Goal: Task Accomplishment & Management: Manage account settings

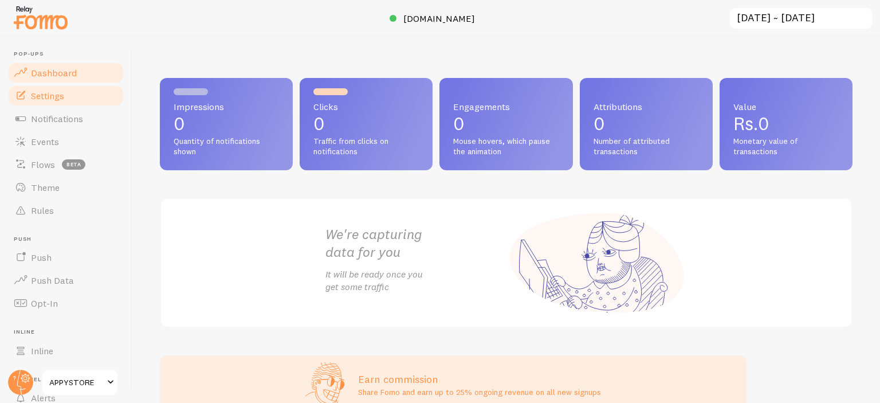
click at [57, 100] on span "Settings" at bounding box center [47, 95] width 33 height 11
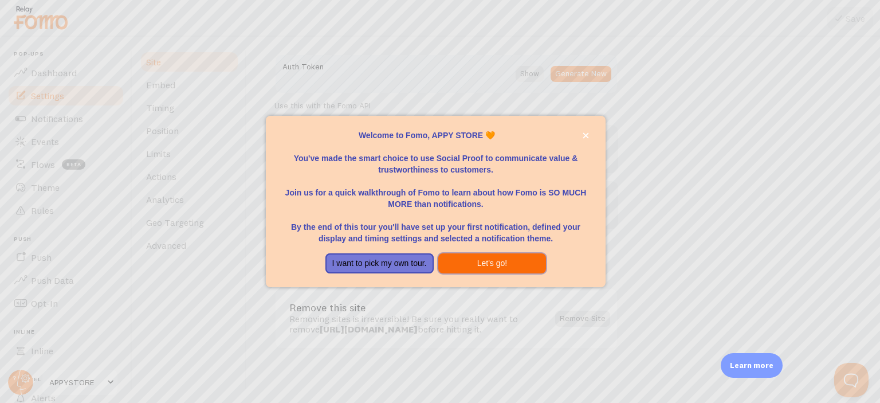
click at [477, 261] on button "Let's go!" at bounding box center [492, 263] width 108 height 21
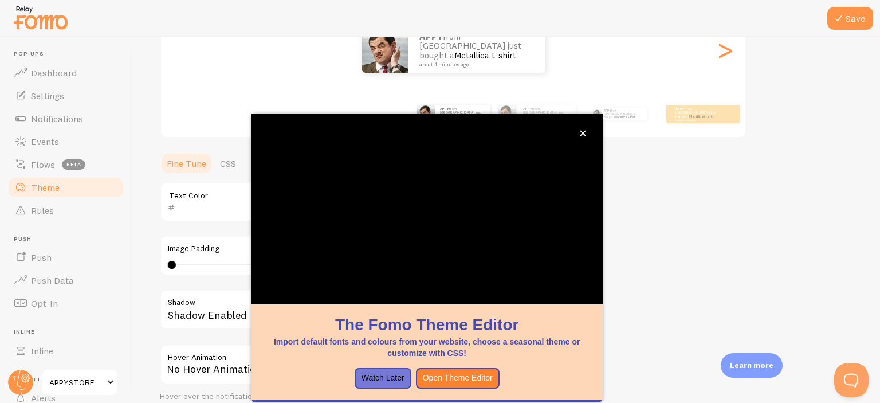
click at [321, 58] on div "APPY from India just bought a Metallica t-shirt about 4 minutes ago" at bounding box center [453, 50] width 585 height 46
click at [584, 135] on icon "close," at bounding box center [583, 133] width 6 height 6
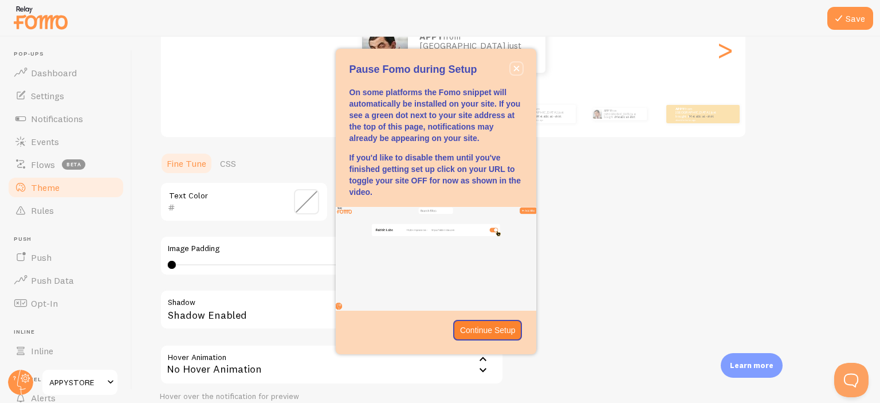
drag, startPoint x: 516, startPoint y: 66, endPoint x: 580, endPoint y: 172, distance: 123.4
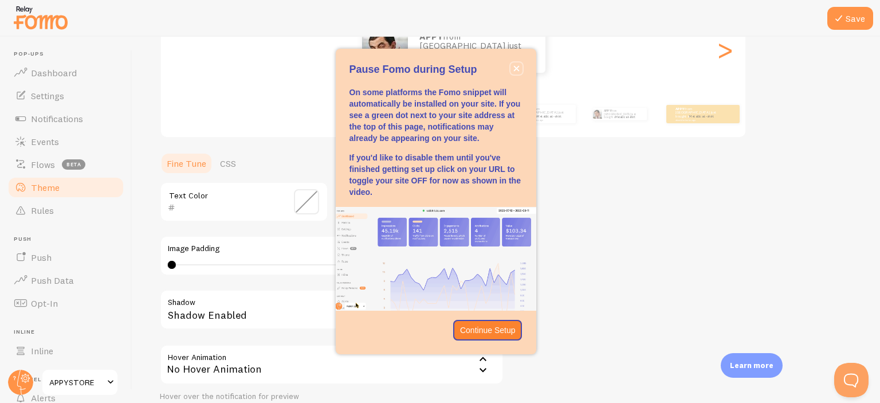
click at [580, 172] on body "Pop-ups Dashboard Settings Notifications Events Flows beta Theme Rules Push Pus…" at bounding box center [440, 201] width 880 height 403
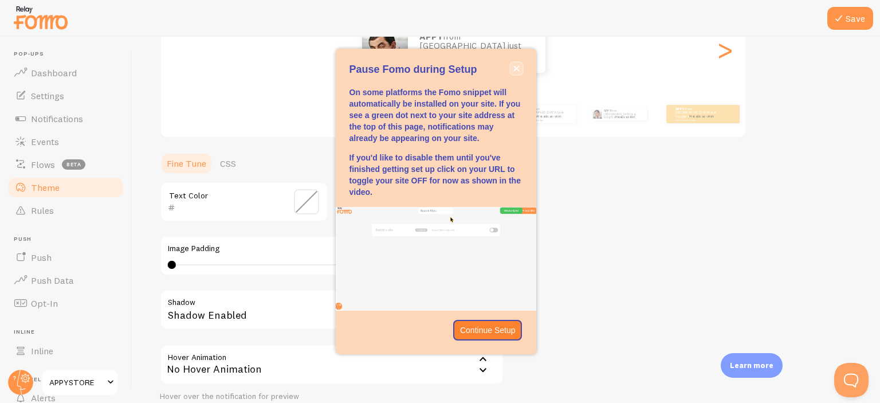
click at [516, 66] on icon "close," at bounding box center [516, 68] width 6 height 6
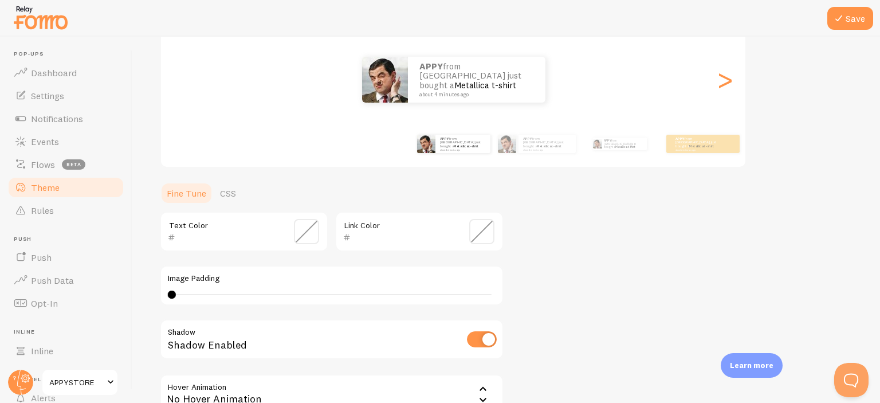
scroll to position [105, 0]
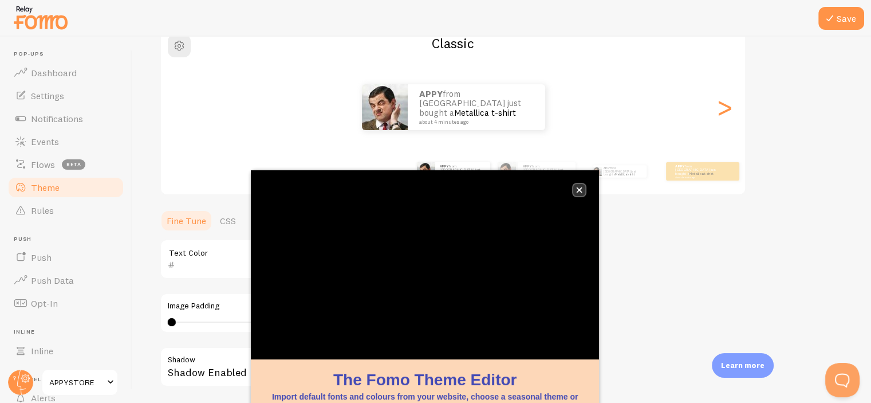
click at [580, 189] on icon "close," at bounding box center [580, 190] width 6 height 6
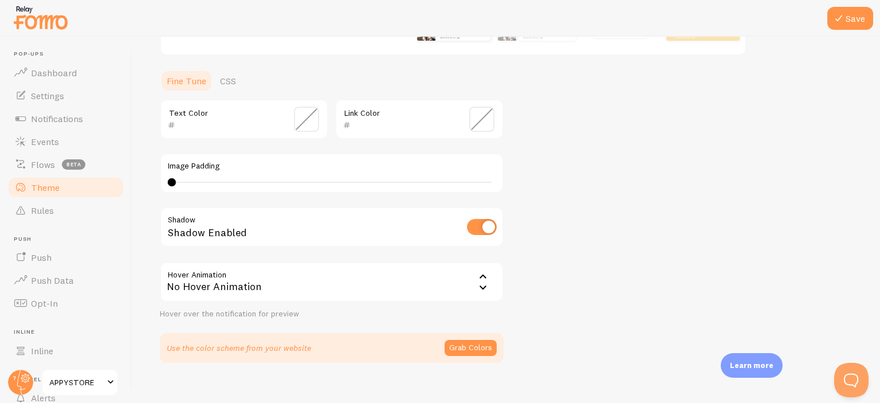
scroll to position [259, 0]
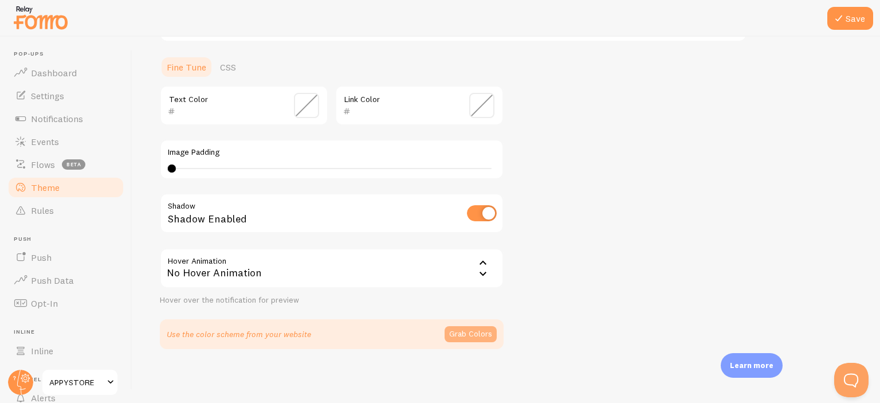
click at [472, 339] on button "Grab Colors" at bounding box center [470, 334] width 52 height 16
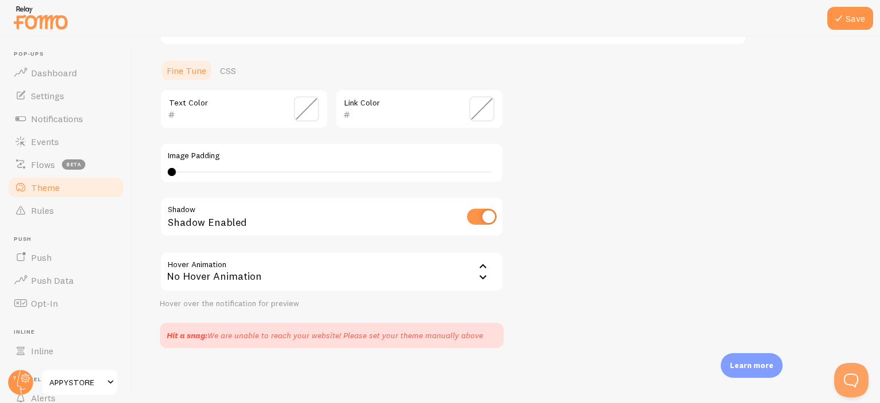
scroll to position [254, 0]
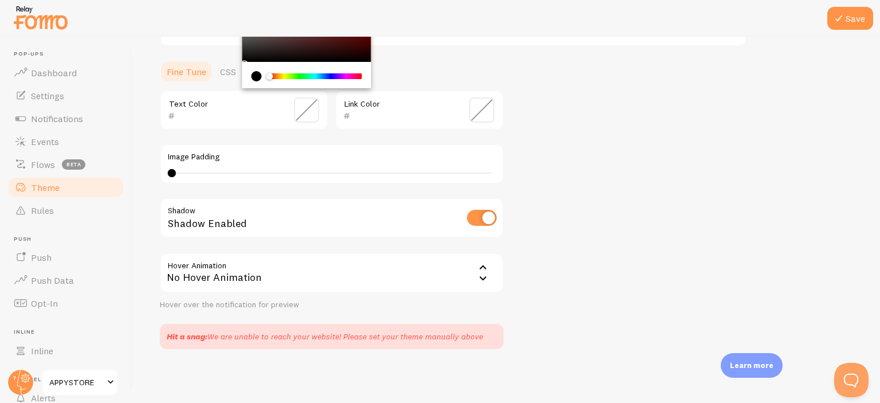
click at [222, 112] on input "text" at bounding box center [227, 116] width 105 height 14
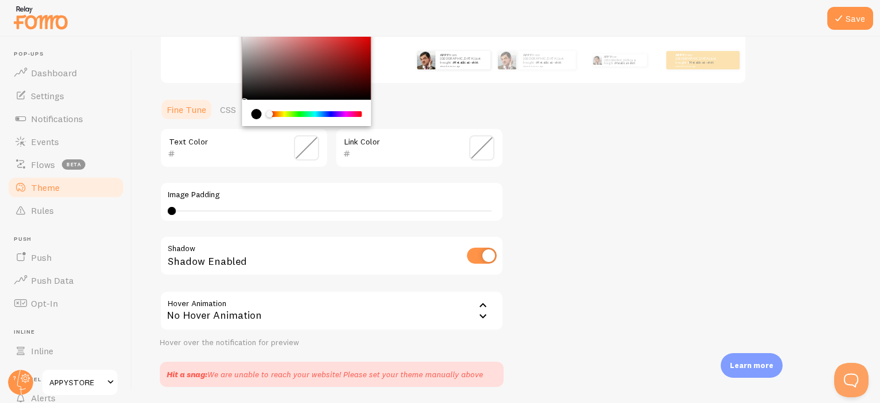
scroll to position [197, 0]
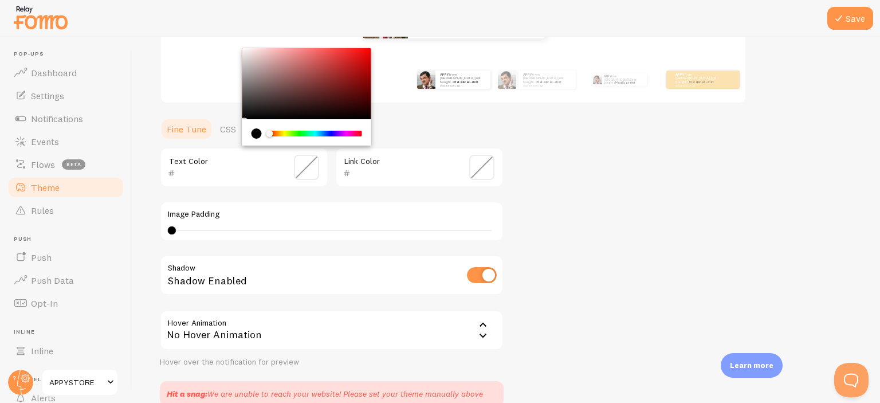
drag, startPoint x: 248, startPoint y: 107, endPoint x: 259, endPoint y: 109, distance: 11.7
click at [248, 105] on div "Chrome color picker" at bounding box center [306, 83] width 129 height 71
type input "302E2E"
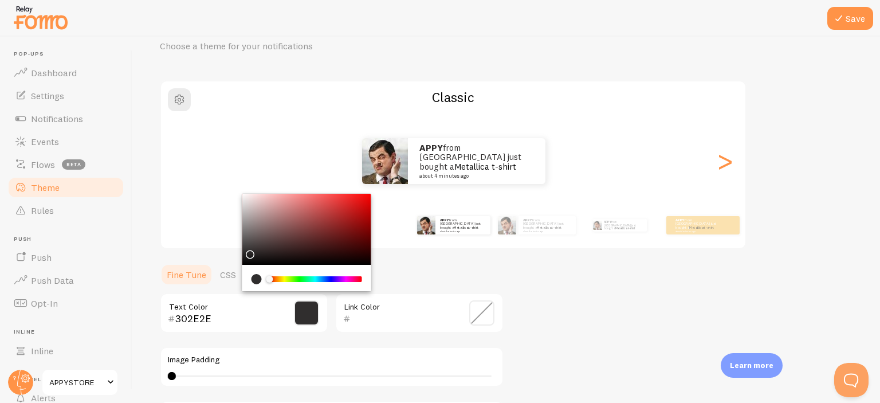
scroll to position [0, 0]
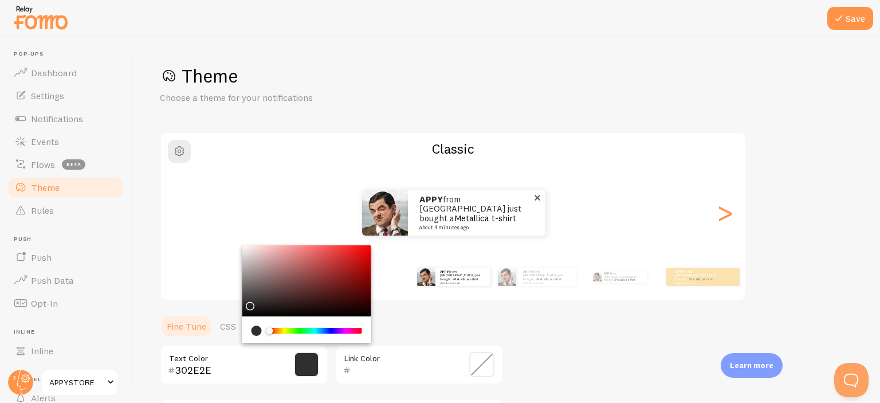
click at [454, 213] on link "Metallica t-shirt" at bounding box center [485, 218] width 62 height 11
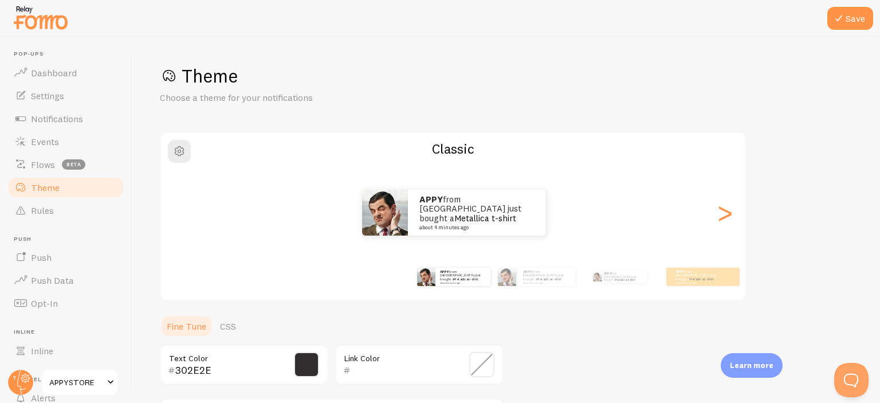
scroll to position [115, 0]
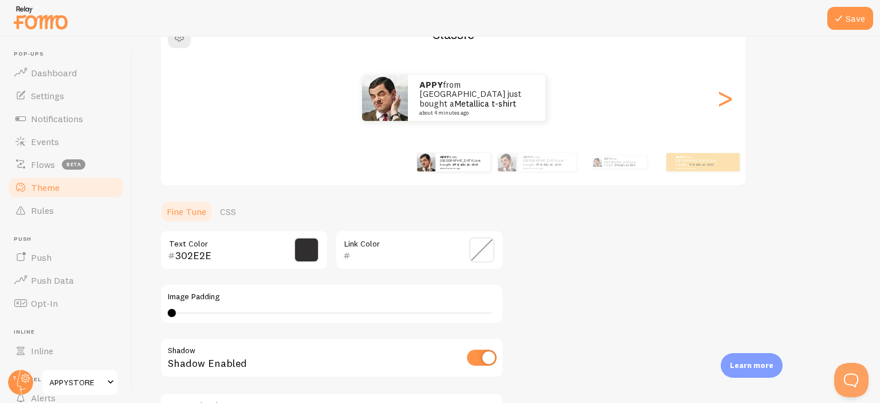
click at [416, 232] on div "Link Color" at bounding box center [419, 250] width 168 height 40
click at [485, 238] on span at bounding box center [481, 249] width 25 height 25
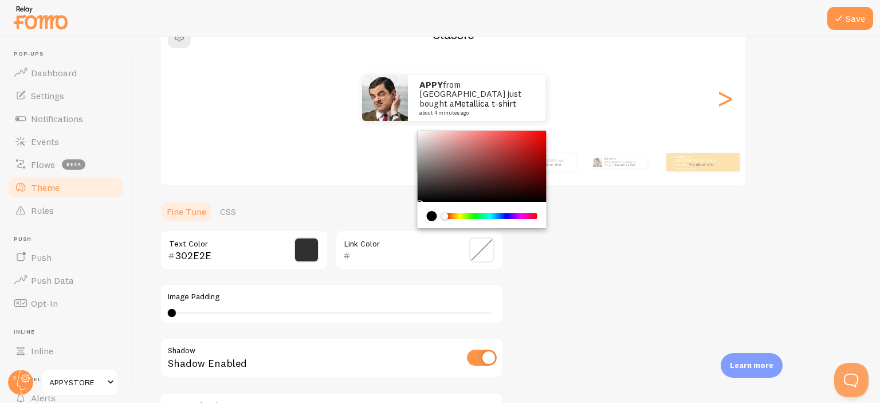
click at [440, 173] on div "Chrome color picker" at bounding box center [482, 166] width 129 height 71
drag, startPoint x: 447, startPoint y: 211, endPoint x: 467, endPoint y: 215, distance: 20.9
click at [467, 215] on div "Chrome color picker" at bounding box center [490, 216] width 93 height 10
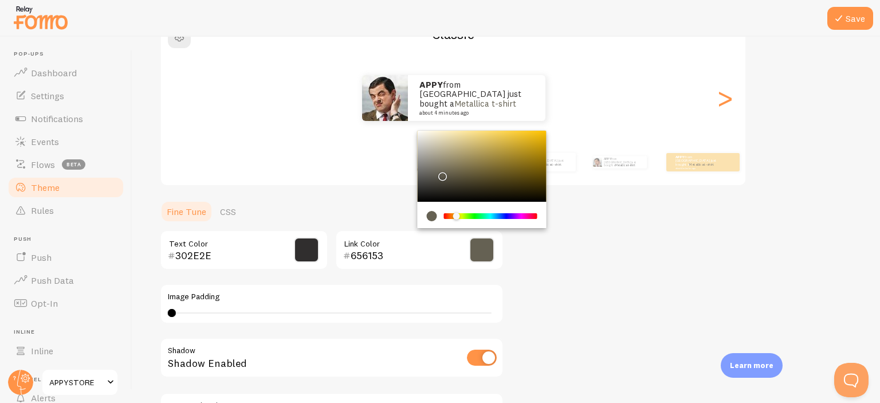
click at [457, 217] on div "Chrome color picker" at bounding box center [456, 216] width 7 height 7
click at [499, 176] on div "Chrome color picker" at bounding box center [482, 166] width 129 height 71
type input "5B4E21"
click at [482, 211] on div "Chrome color picker" at bounding box center [490, 216] width 93 height 10
click at [433, 270] on div "302E2E Text Color 5B4E21 Link Color Image Padding 0 0 - undefined Shadow Shadow…" at bounding box center [332, 340] width 344 height 220
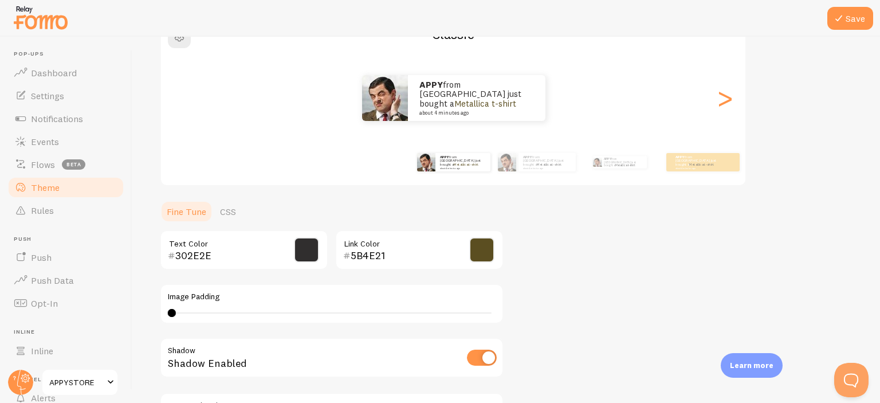
drag, startPoint x: 175, startPoint y: 312, endPoint x: 236, endPoint y: 308, distance: 61.4
click at [236, 308] on div "0 0 - undefined" at bounding box center [332, 312] width 328 height 9
click at [352, 310] on div "8" at bounding box center [332, 312] width 328 height 9
drag, startPoint x: 351, startPoint y: 311, endPoint x: 293, endPoint y: 308, distance: 57.9
click at [293, 308] on div "23" at bounding box center [332, 312] width 328 height 9
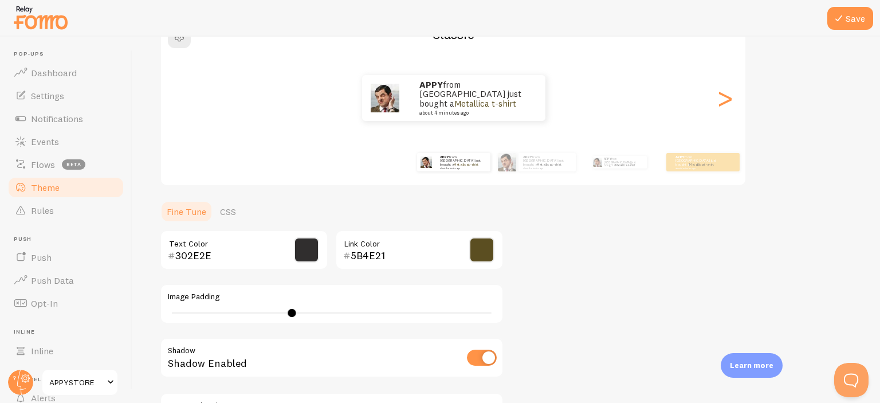
type input "0"
drag, startPoint x: 290, startPoint y: 311, endPoint x: 157, endPoint y: 306, distance: 133.6
click at [159, 308] on div "Save Theme Choose a theme for your notifications Classic APPY from India just b…" at bounding box center [505, 220] width 747 height 366
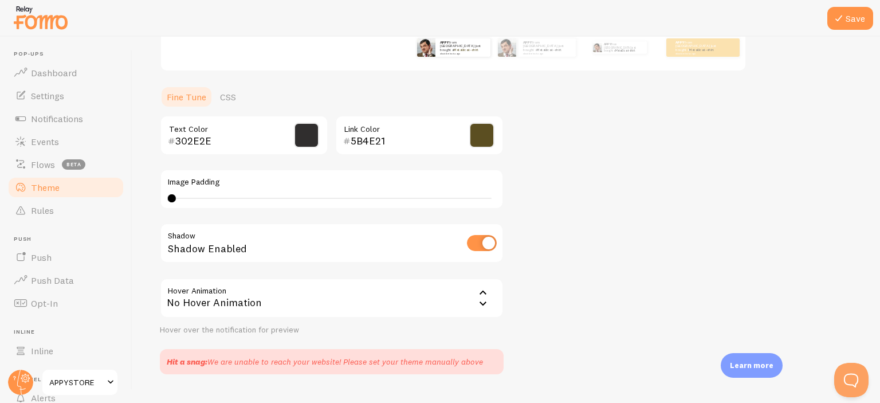
click at [478, 241] on input "checkbox" at bounding box center [482, 243] width 30 height 16
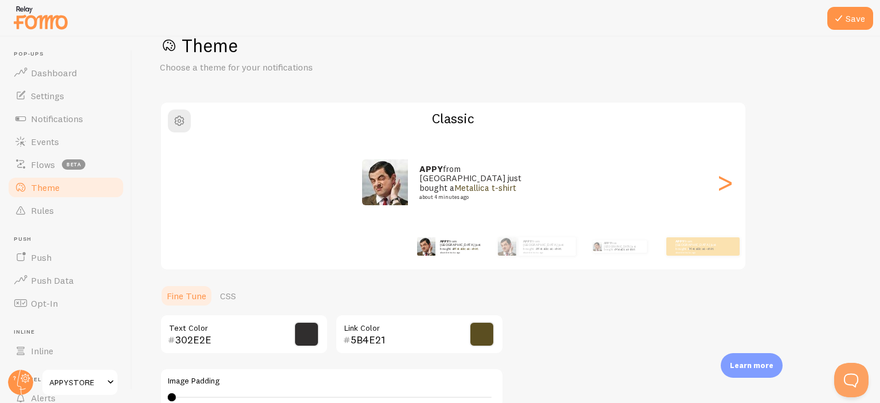
scroll to position [104, 0]
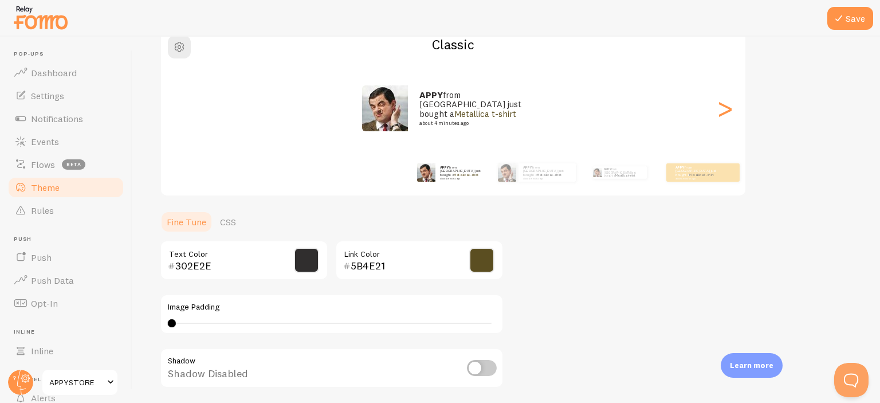
click at [488, 360] on input "checkbox" at bounding box center [482, 368] width 30 height 16
checkbox input "true"
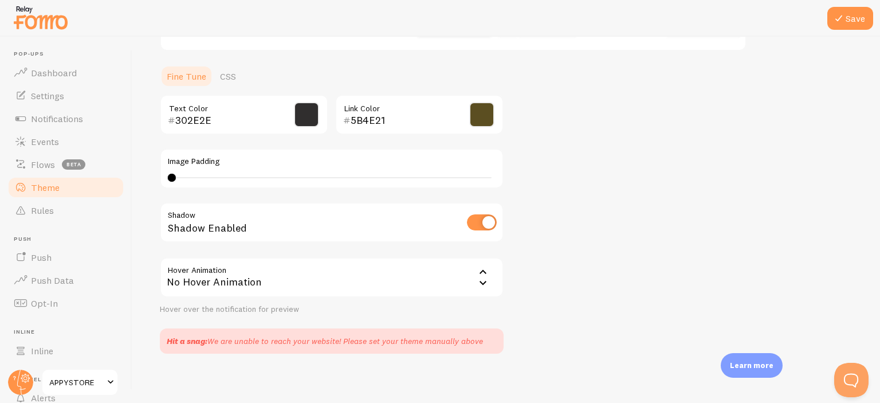
scroll to position [254, 0]
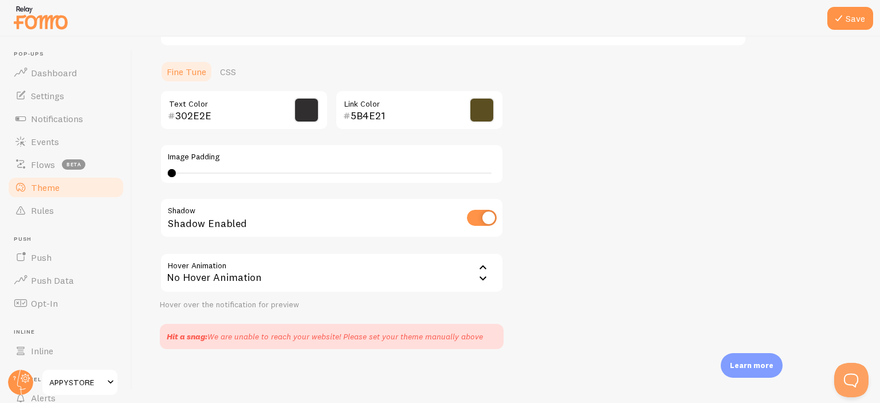
click at [481, 272] on icon at bounding box center [483, 268] width 14 height 14
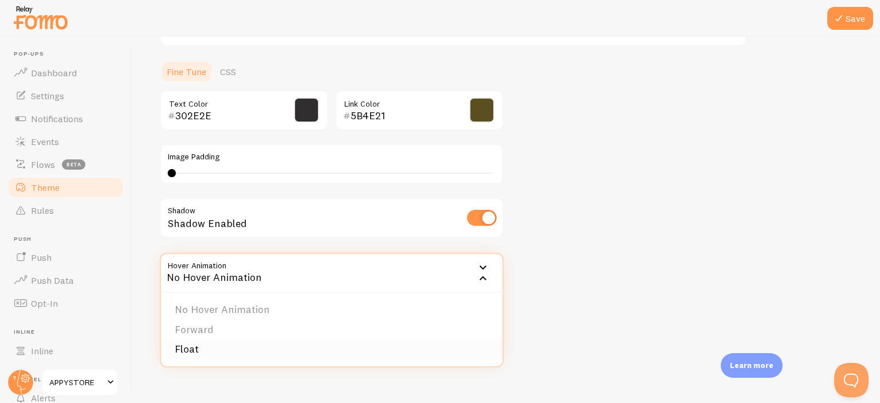
click at [286, 346] on li "Float" at bounding box center [331, 349] width 341 height 20
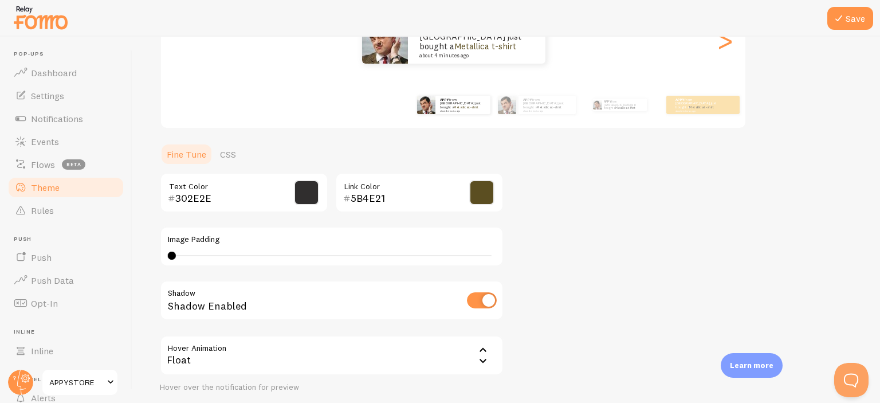
scroll to position [197, 0]
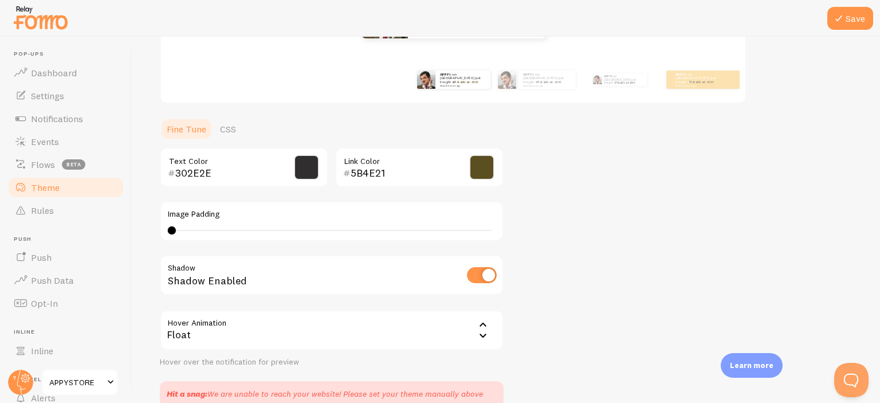
click at [298, 165] on span at bounding box center [306, 167] width 25 height 25
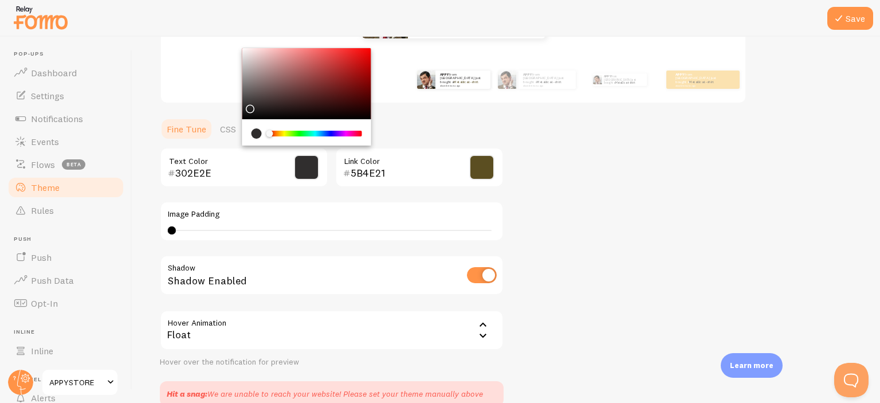
type input "302E2E"
drag, startPoint x: 270, startPoint y: 131, endPoint x: 377, endPoint y: 146, distance: 108.1
click at [377, 147] on div "302E2E Text Color 5B4E21 Link Color" at bounding box center [332, 167] width 344 height 40
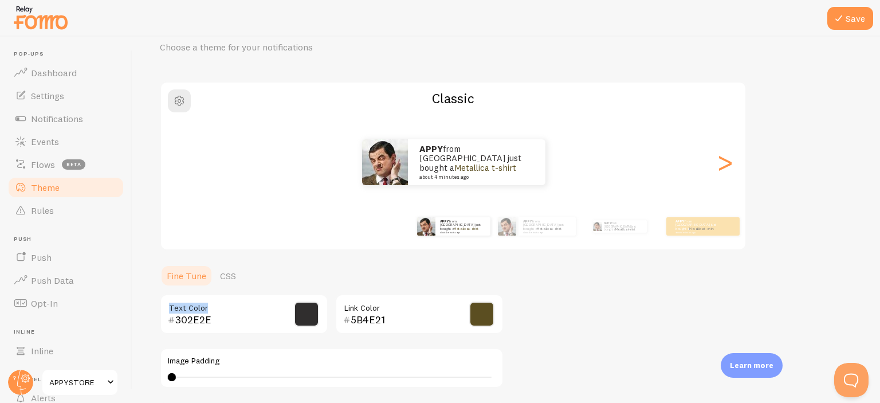
scroll to position [25, 0]
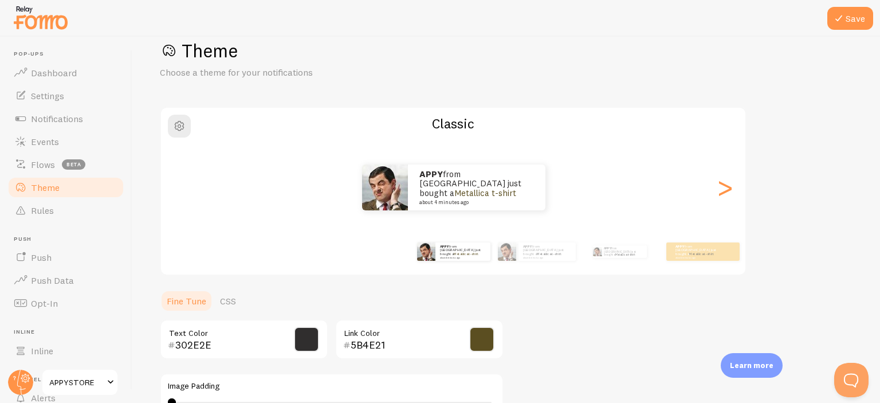
click at [565, 335] on div "Theme Choose a theme for your notifications Classic APPY from India just bought…" at bounding box center [506, 308] width 693 height 539
click at [489, 343] on span at bounding box center [481, 338] width 25 height 25
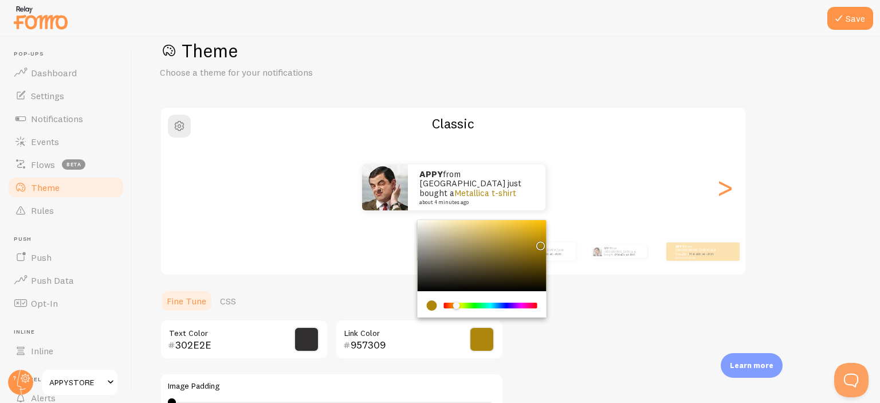
type input "AD860B"
drag, startPoint x: 498, startPoint y: 262, endPoint x: 538, endPoint y: 242, distance: 45.1
click at [538, 242] on div "Chrome color picker" at bounding box center [482, 255] width 129 height 71
click at [313, 269] on div "APPY from India just bought a Metallica t-shirt about 4 minutes ago APPY from I…" at bounding box center [453, 252] width 658 height 46
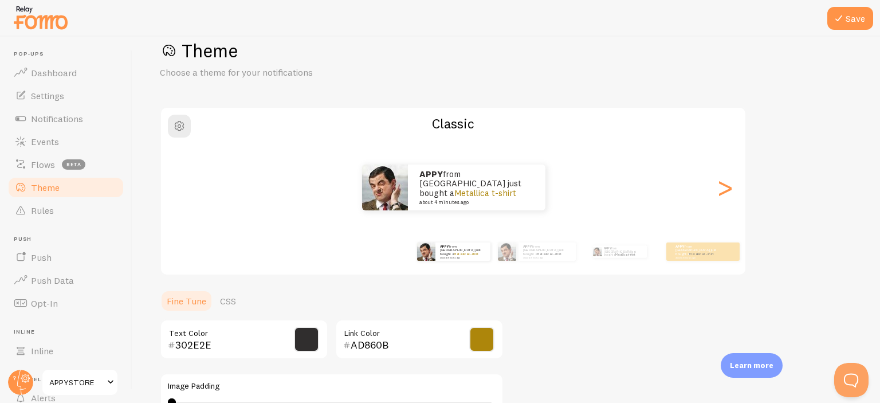
click at [302, 337] on span at bounding box center [306, 338] width 25 height 25
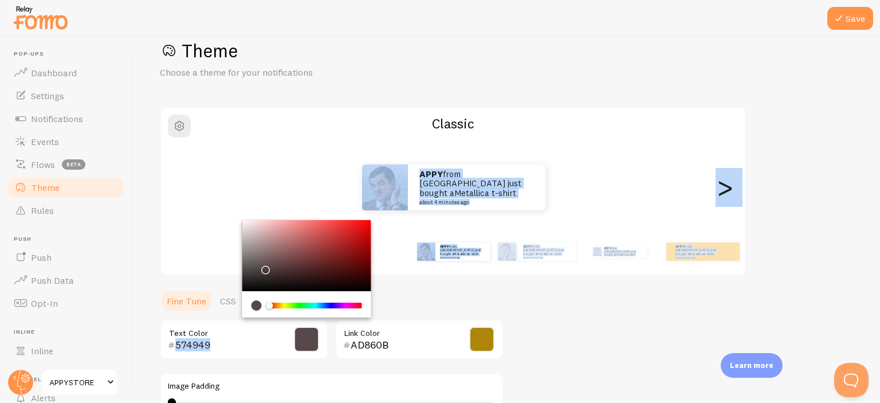
drag, startPoint x: 251, startPoint y: 275, endPoint x: 263, endPoint y: 262, distance: 17.0
click at [263, 265] on div "Chrome color picker" at bounding box center [306, 255] width 129 height 71
click at [282, 204] on div "APPY from India just bought a Metallica t-shirt about 4 minutes ago" at bounding box center [453, 187] width 585 height 46
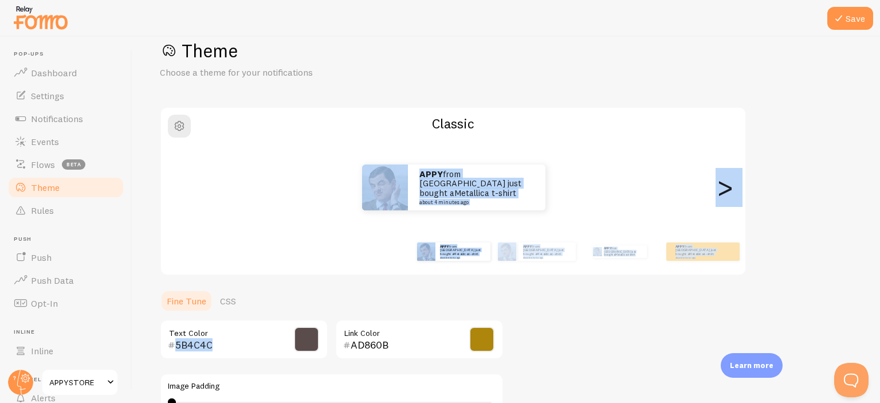
click at [431, 282] on div "Theme Choose a theme for your notifications Classic APPY from India just bought…" at bounding box center [506, 308] width 693 height 539
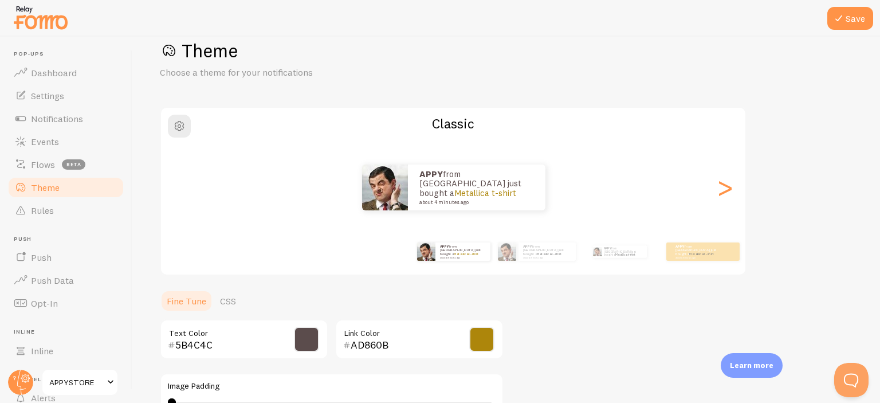
click at [311, 335] on span at bounding box center [306, 338] width 25 height 25
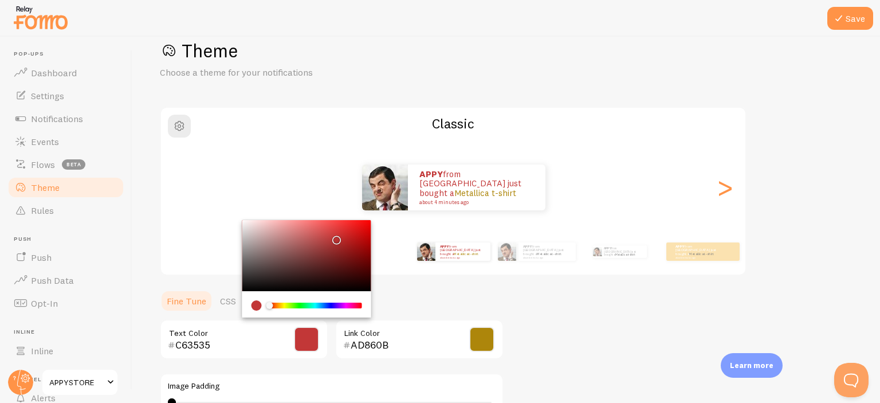
type input "CE2C2C"
drag, startPoint x: 267, startPoint y: 266, endPoint x: 344, endPoint y: 233, distance: 83.4
click at [344, 233] on div "Chrome color picker" at bounding box center [346, 236] width 7 height 7
click at [816, 225] on div "Theme Choose a theme for your notifications Classic APPY from India just bought…" at bounding box center [506, 308] width 693 height 539
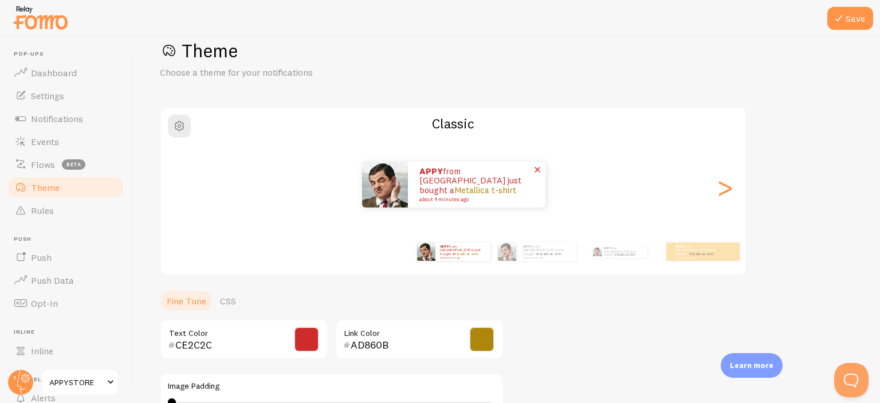
click at [454, 184] on link "Metallica t-shirt" at bounding box center [485, 189] width 62 height 11
click at [179, 127] on span "button" at bounding box center [179, 126] width 14 height 14
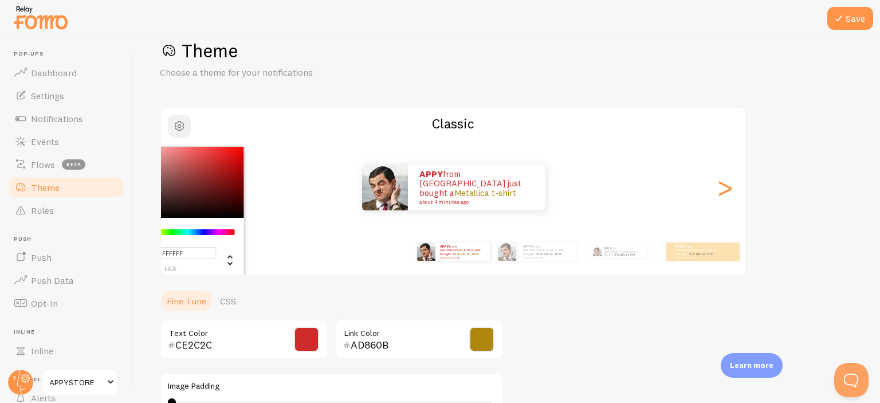
click at [178, 127] on span "button" at bounding box center [179, 126] width 14 height 14
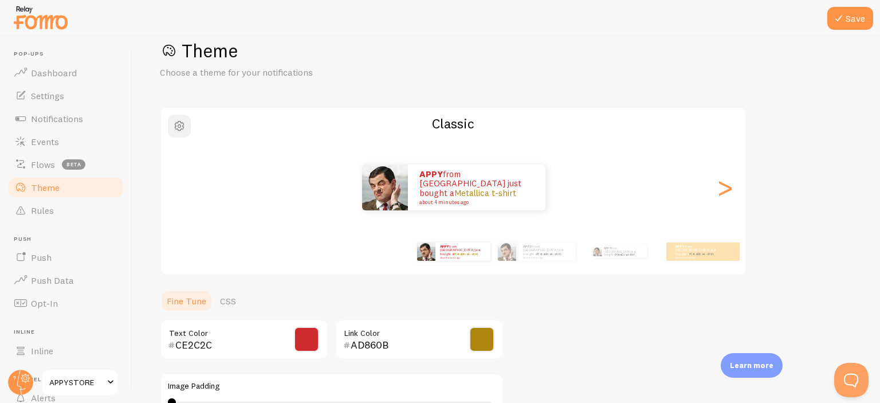
click at [178, 127] on span "button" at bounding box center [179, 126] width 14 height 14
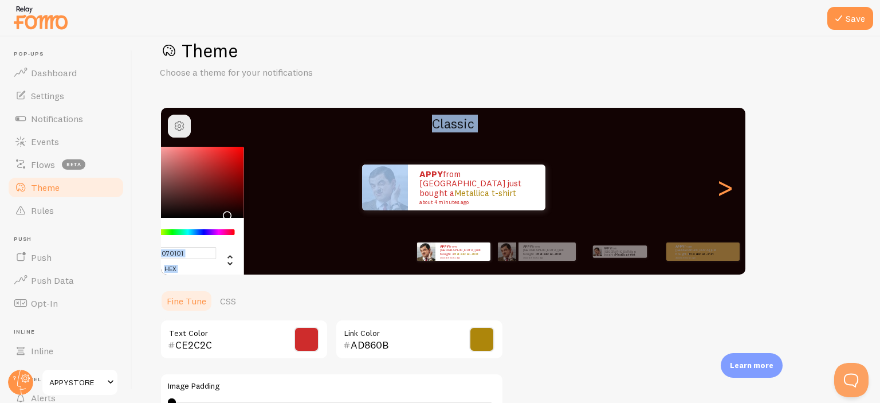
type input "#000000"
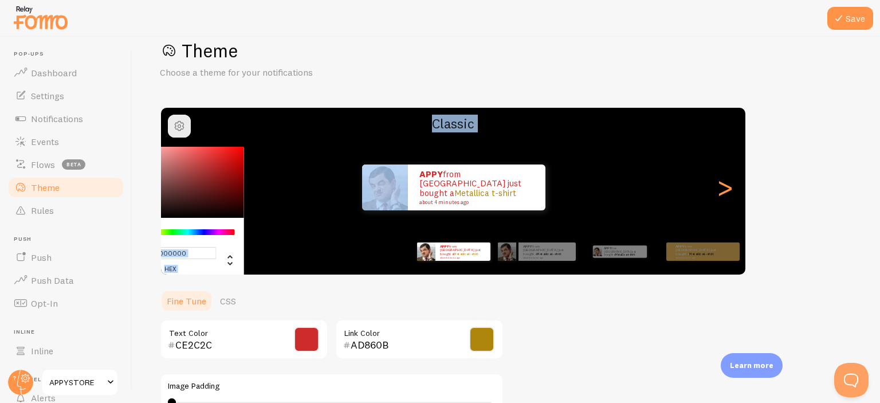
drag, startPoint x: 169, startPoint y: 206, endPoint x: 229, endPoint y: 223, distance: 62.5
click at [229, 223] on div "#000000 hex 0 r 0 g 0 b 0 h 0% s 0% l" at bounding box center [179, 213] width 129 height 132
click at [598, 62] on div "Theme Choose a theme for your notifications" at bounding box center [506, 59] width 693 height 40
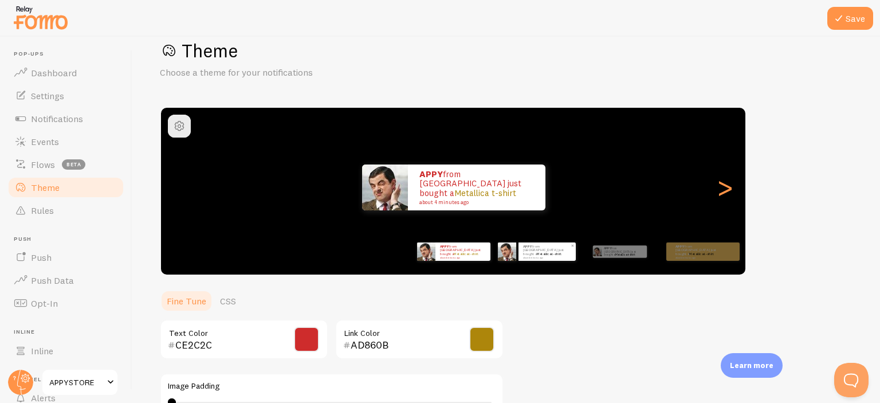
click at [509, 247] on img at bounding box center [507, 251] width 18 height 18
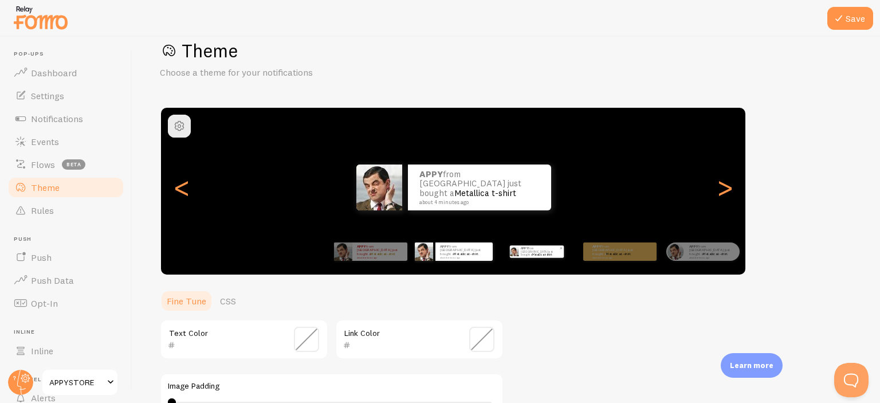
click at [540, 255] on p "APPY from India just bought a Metallica t-shirt about 4 minutes ago" at bounding box center [540, 251] width 38 height 13
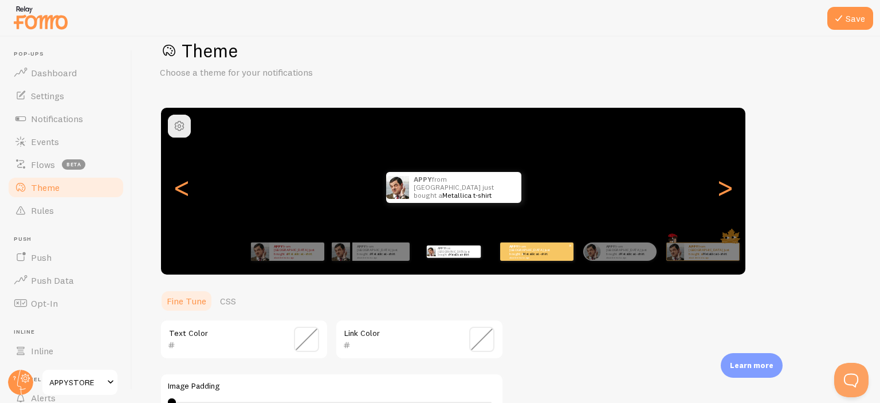
click at [542, 257] on div "APPY from India just bought a Metallica t-shirt about 4 minutes ago" at bounding box center [536, 251] width 73 height 18
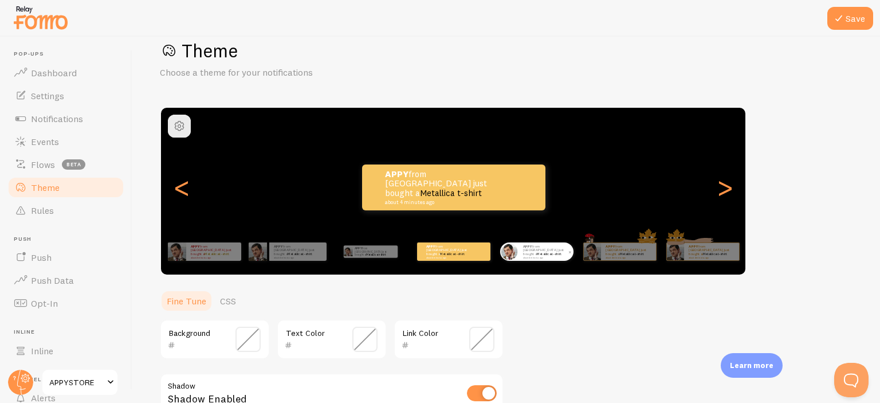
click at [537, 256] on small "about 4 minutes ago" at bounding box center [545, 257] width 45 height 2
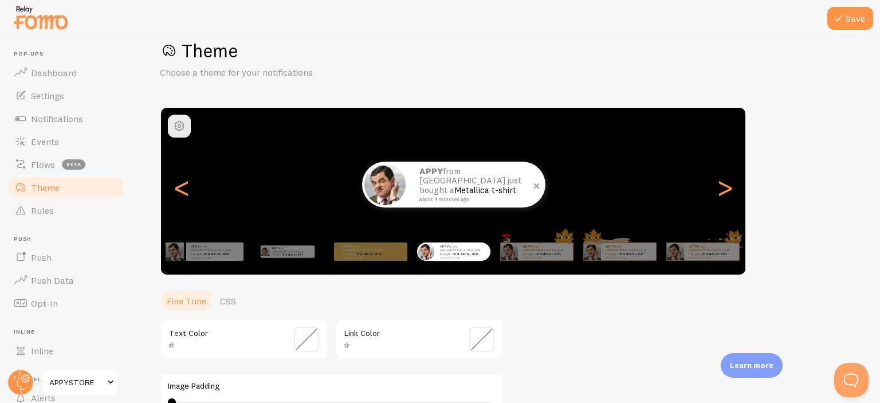
click at [419, 196] on small "about 4 minutes ago" at bounding box center [474, 199] width 111 height 6
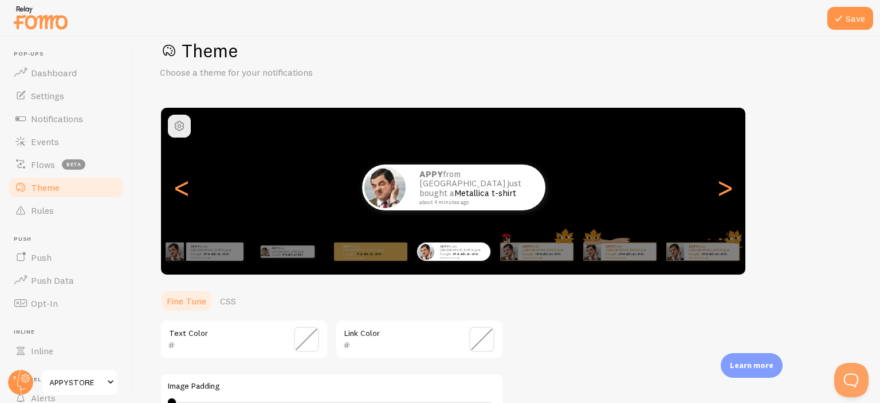
scroll to position [82, 0]
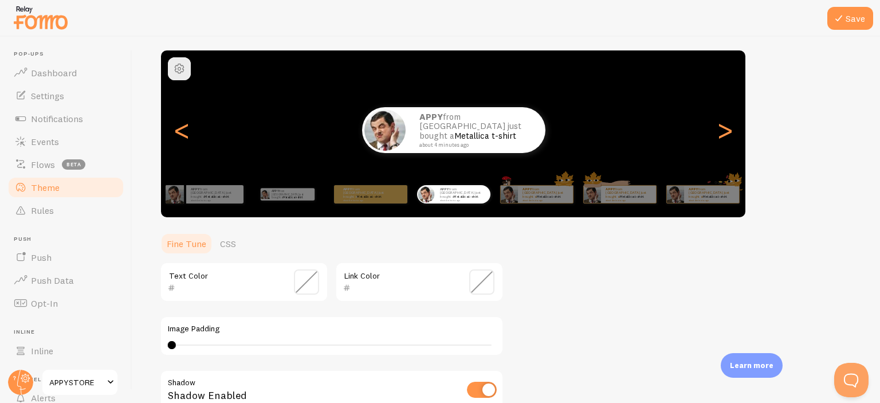
click at [195, 288] on input "text" at bounding box center [227, 288] width 105 height 14
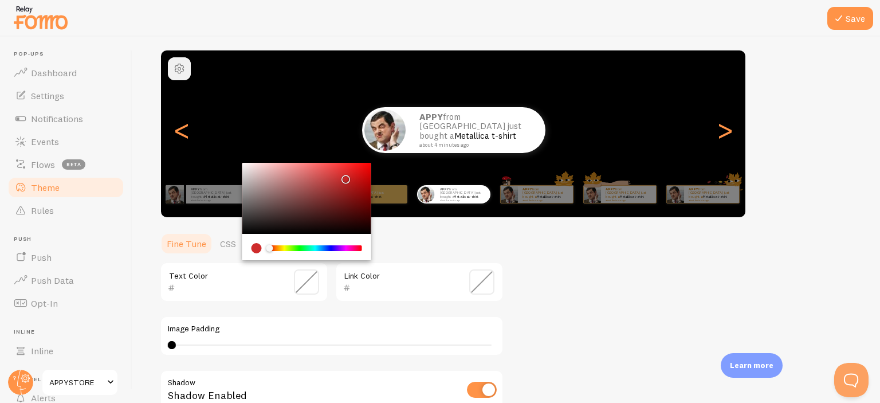
click at [178, 66] on span "button" at bounding box center [179, 69] width 14 height 14
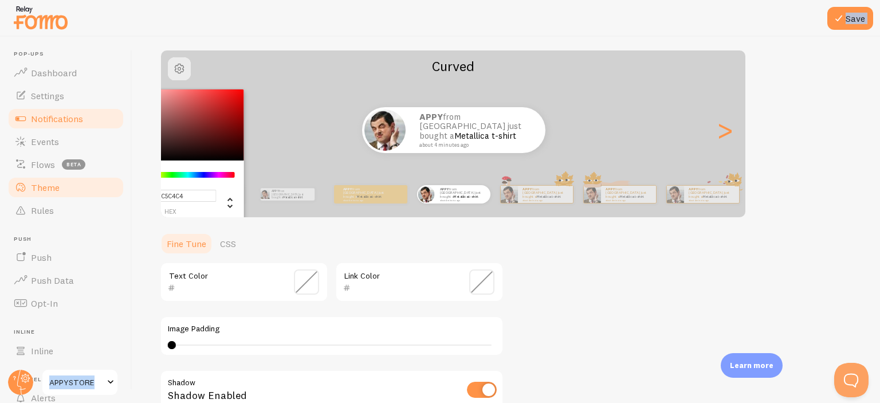
type input "#C0C0C0"
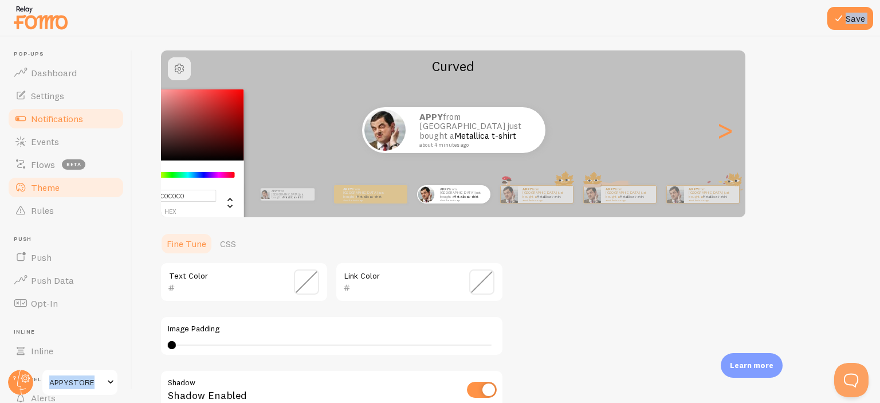
drag, startPoint x: 183, startPoint y: 148, endPoint x: 115, endPoint y: 107, distance: 79.5
click at [115, 107] on main "Pop-ups Dashboard Settings Notifications Events Flows beta Theme Rules Push Pus…" at bounding box center [440, 220] width 880 height 366
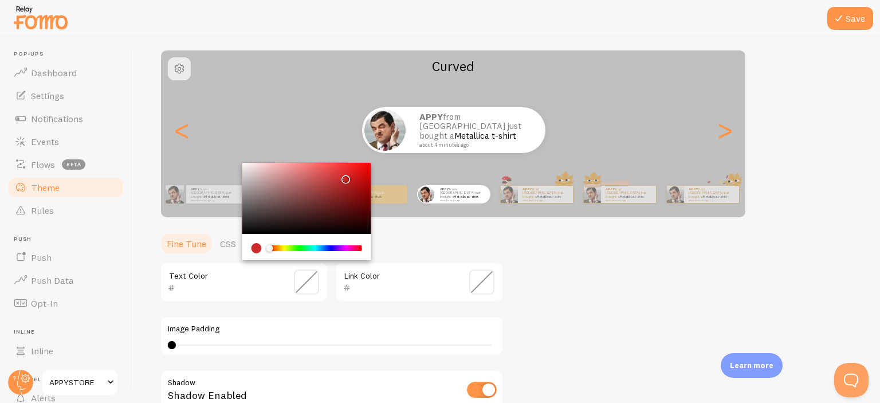
click at [204, 281] on input "text" at bounding box center [227, 288] width 105 height 14
click at [270, 246] on div "Chrome color picker" at bounding box center [269, 248] width 7 height 7
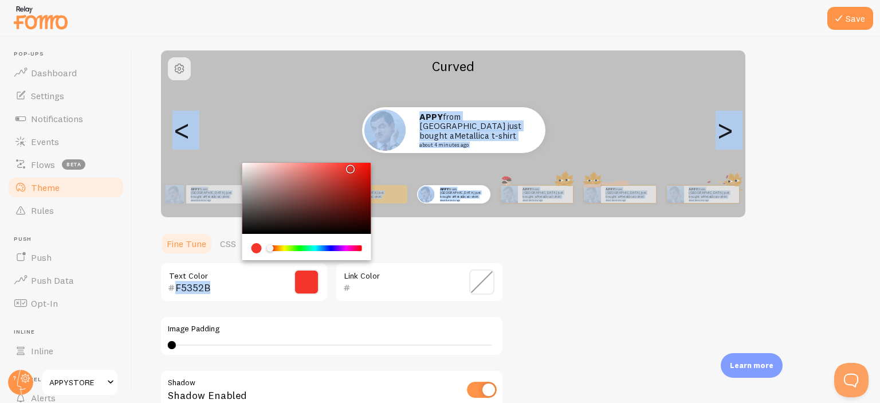
type input "F3352B"
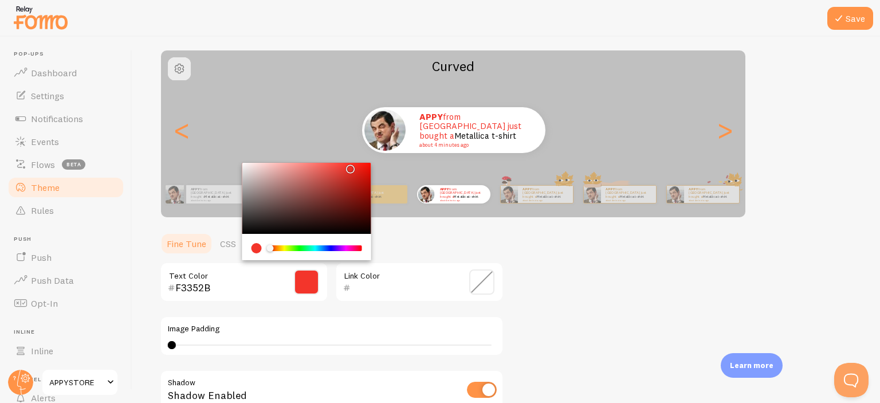
drag, startPoint x: 344, startPoint y: 179, endPoint x: 348, endPoint y: 166, distance: 13.9
click at [348, 166] on div "Chrome color picker" at bounding box center [350, 169] width 7 height 7
click at [344, 284] on div at bounding box center [399, 288] width 112 height 14
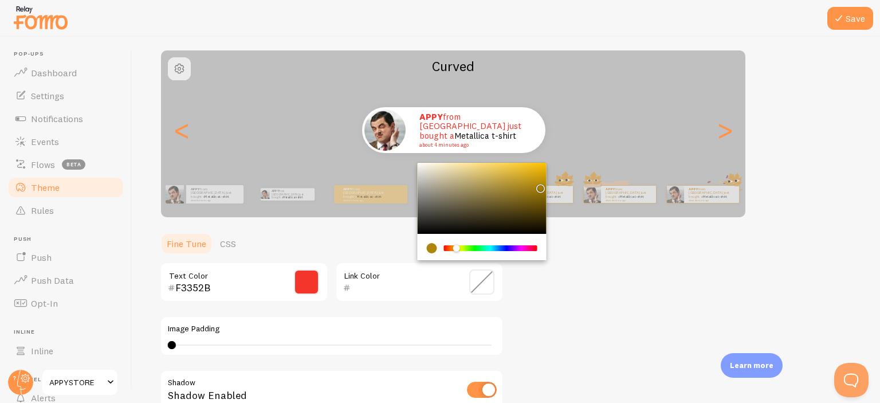
click at [377, 284] on input "text" at bounding box center [403, 288] width 105 height 14
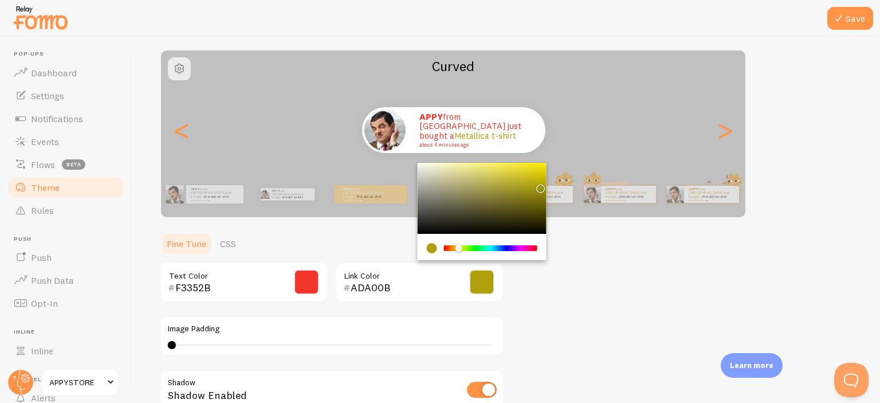
type input "AD810B"
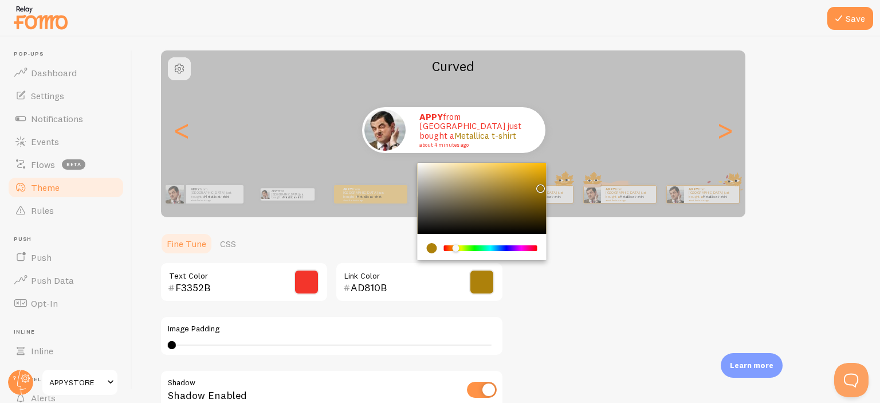
drag, startPoint x: 451, startPoint y: 246, endPoint x: 456, endPoint y: 251, distance: 7.3
click at [456, 251] on div "Chrome color picker" at bounding box center [490, 248] width 91 height 6
click at [666, 242] on div "Theme Choose a theme for your notifications Curved APPY from India just bought …" at bounding box center [506, 251] width 693 height 539
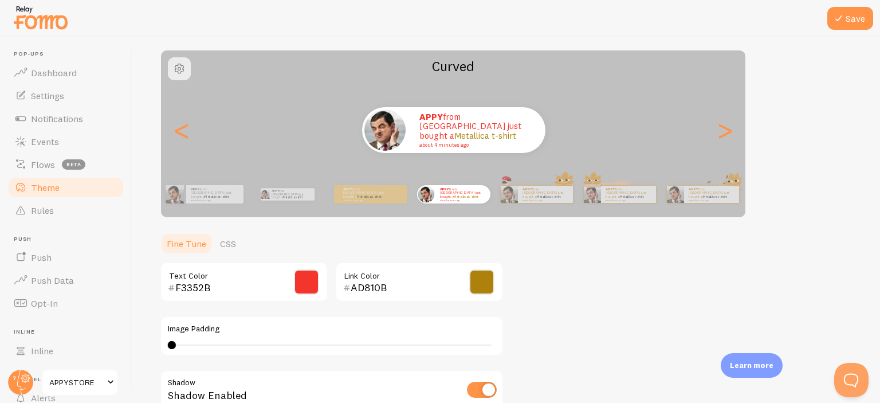
click at [302, 280] on span at bounding box center [306, 281] width 25 height 25
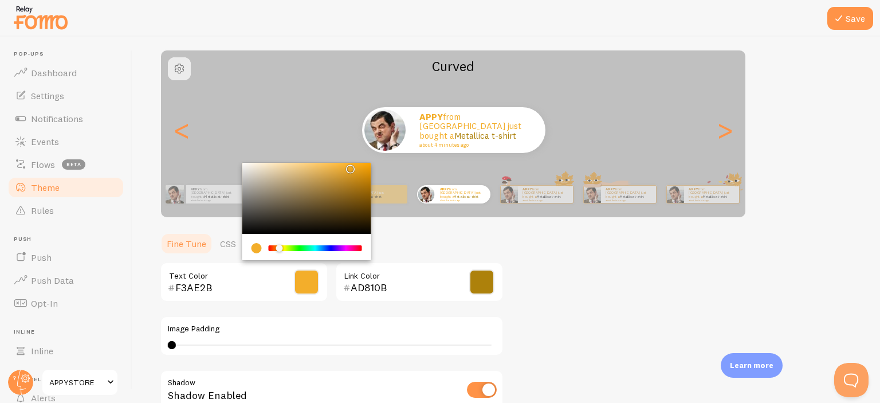
type input "F39F2B"
drag, startPoint x: 273, startPoint y: 246, endPoint x: 278, endPoint y: 247, distance: 5.8
click at [278, 247] on div "Chrome color picker" at bounding box center [278, 248] width 7 height 7
click at [479, 289] on span at bounding box center [481, 281] width 25 height 25
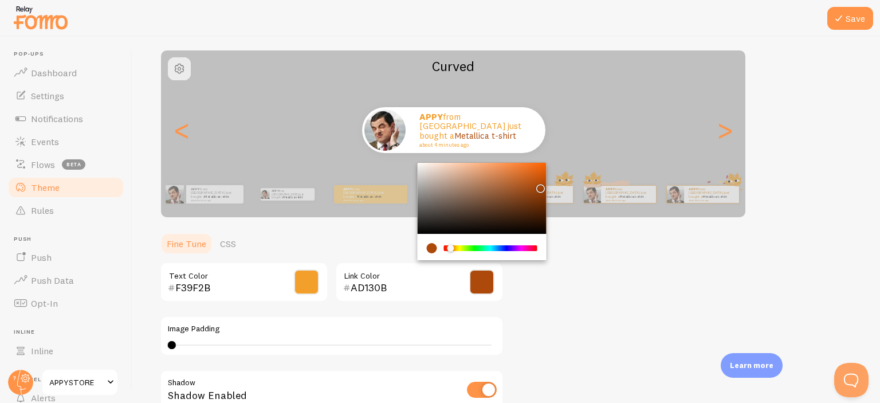
type input "AD0C0B"
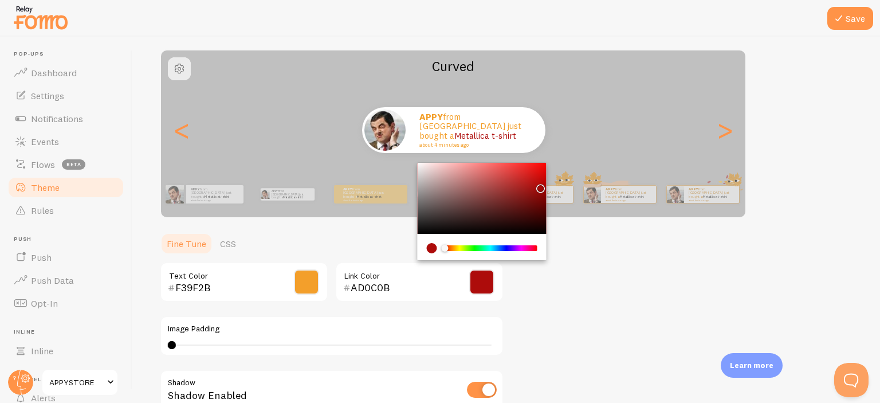
drag, startPoint x: 453, startPoint y: 248, endPoint x: 445, endPoint y: 243, distance: 8.7
click at [445, 245] on div "Chrome color picker" at bounding box center [445, 248] width 7 height 7
click at [624, 243] on div "Theme Choose a theme for your notifications Curved APPY from India just bought …" at bounding box center [506, 251] width 693 height 539
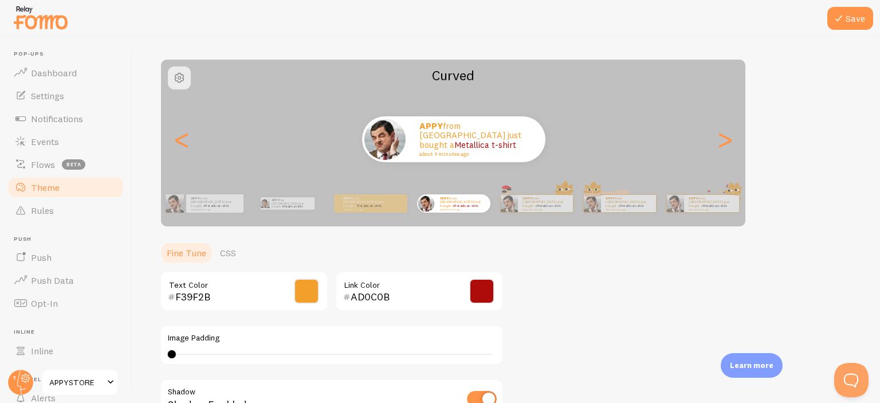
scroll to position [25, 0]
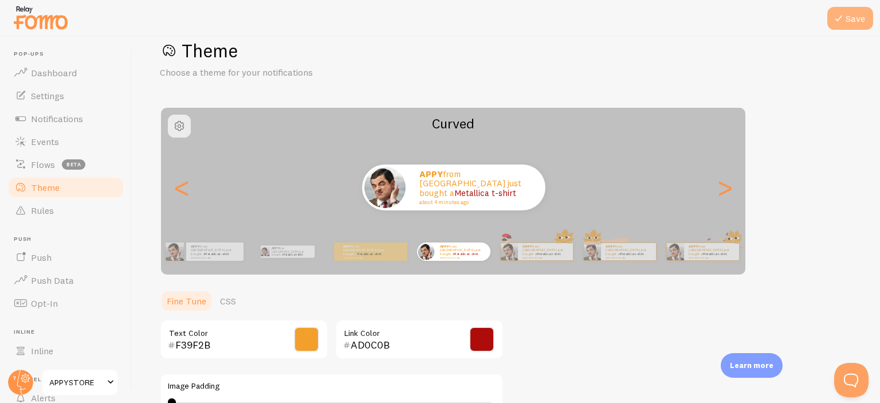
click at [841, 19] on icon at bounding box center [839, 18] width 14 height 14
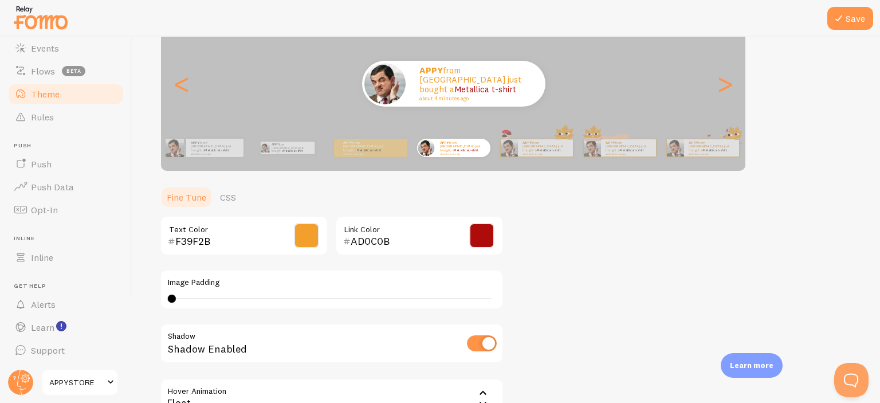
scroll to position [140, 0]
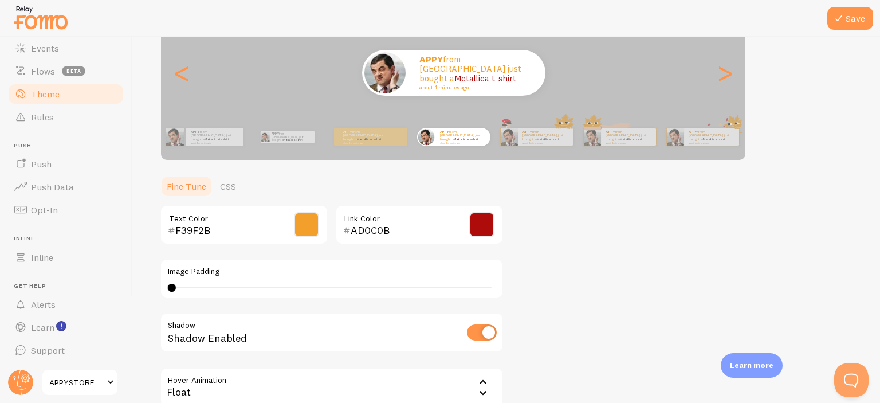
click at [93, 382] on span "APPYSTORE" at bounding box center [76, 382] width 54 height 14
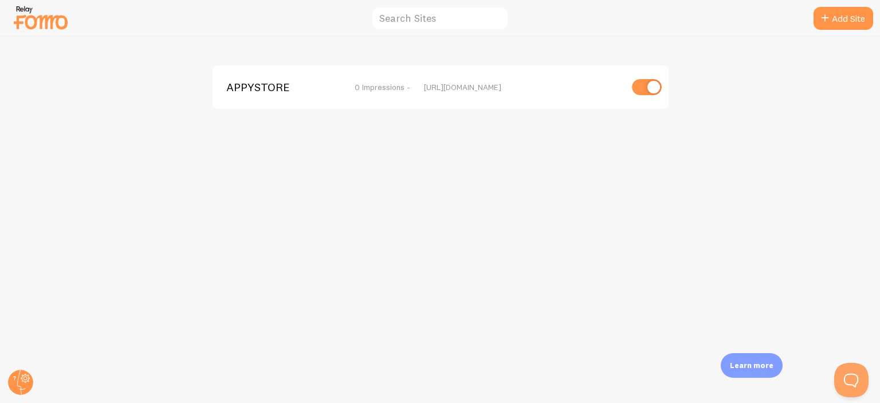
click at [293, 276] on div "APPYSTORE 0 Impressions - https://appystoreindia.com" at bounding box center [440, 220] width 879 height 366
click at [14, 385] on circle at bounding box center [20, 381] width 25 height 25
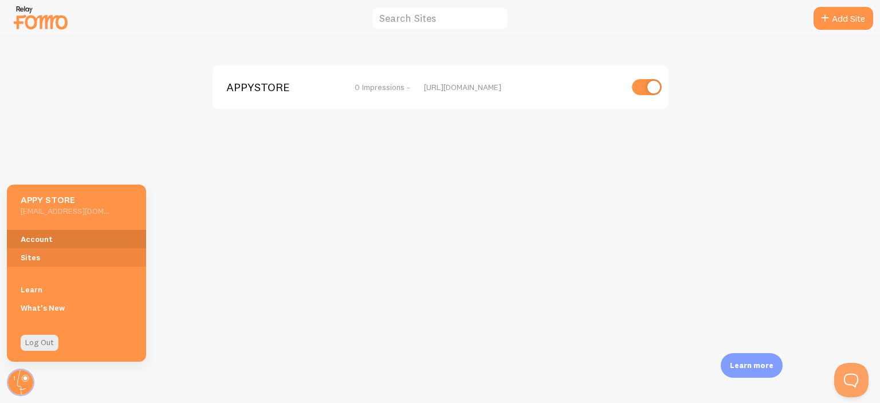
click at [42, 236] on link "Account" at bounding box center [76, 239] width 139 height 18
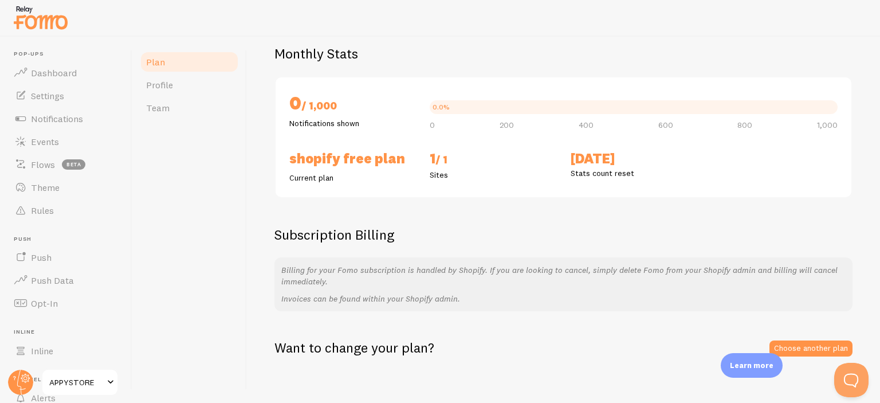
scroll to position [95, 0]
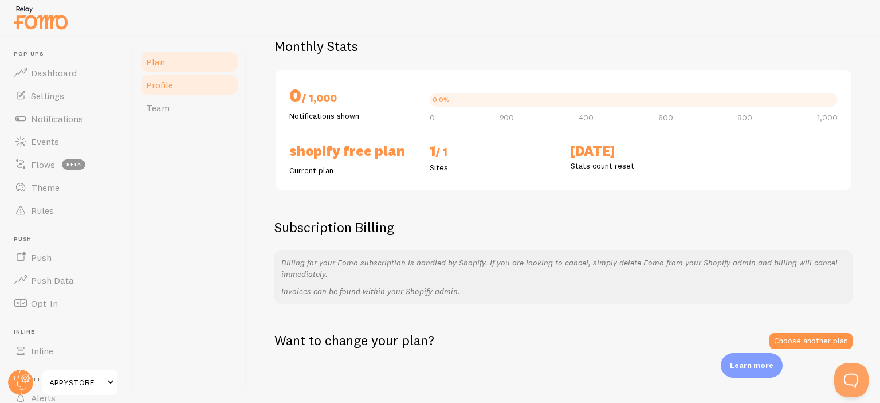
click at [199, 88] on link "Profile" at bounding box center [189, 84] width 100 height 23
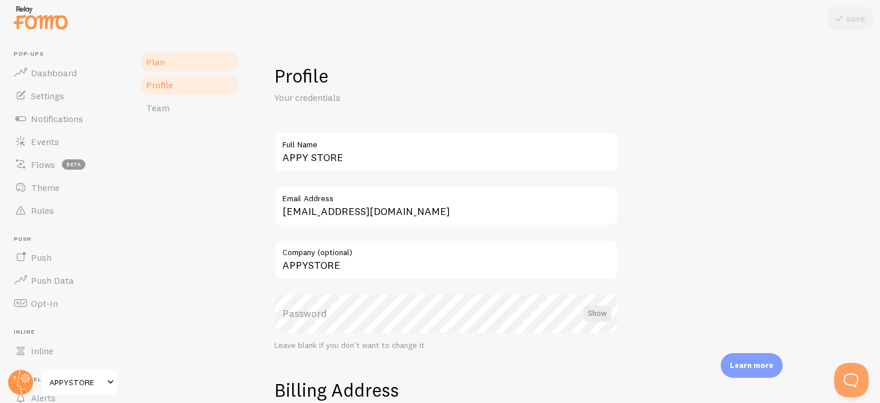
click at [193, 69] on link "Plan" at bounding box center [189, 61] width 100 height 23
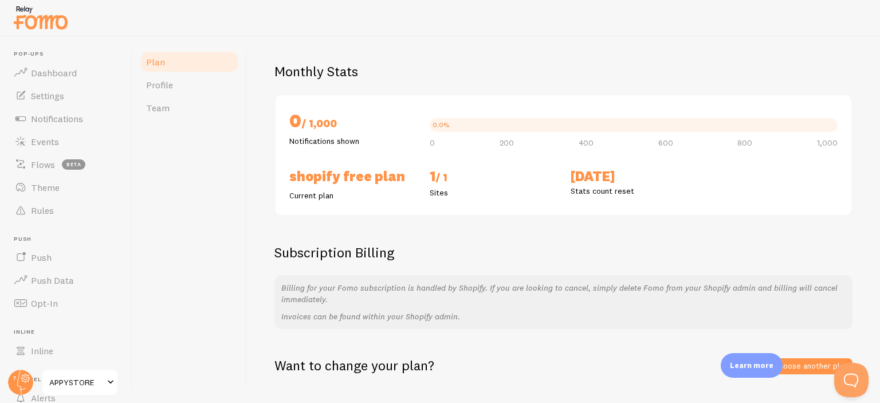
scroll to position [95, 0]
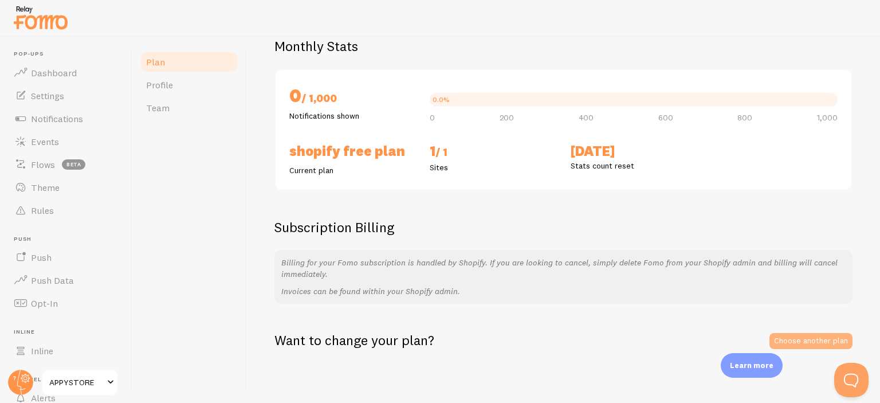
click at [806, 336] on link "Choose another plan" at bounding box center [810, 341] width 83 height 16
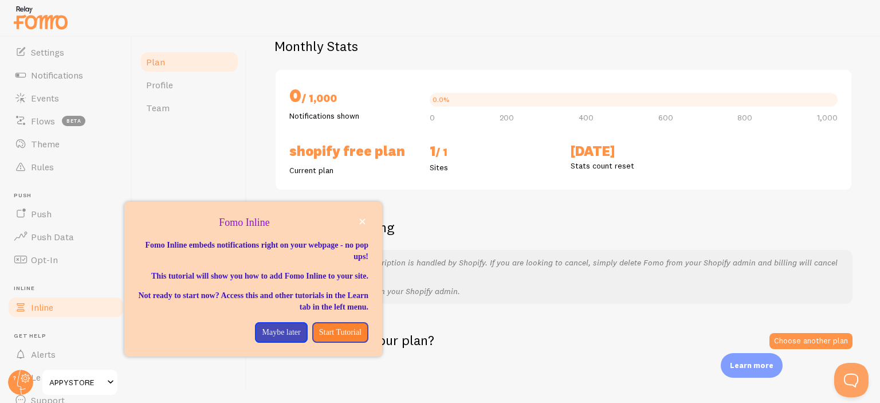
scroll to position [0, 0]
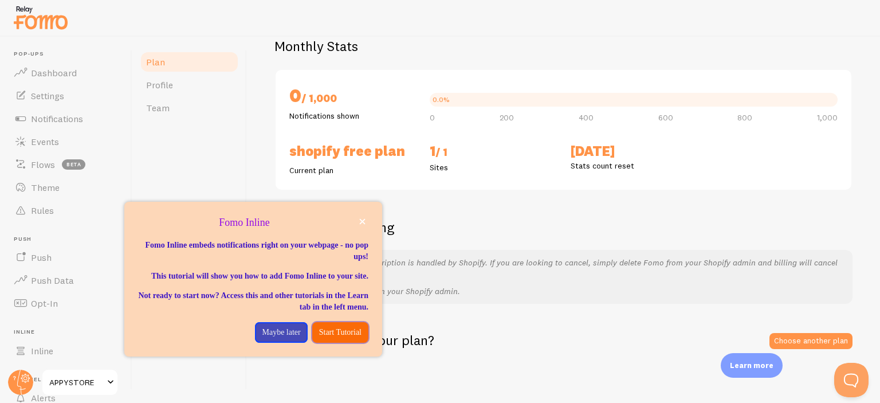
click at [341, 338] on p "Start Tutorial" at bounding box center [340, 331] width 42 height 11
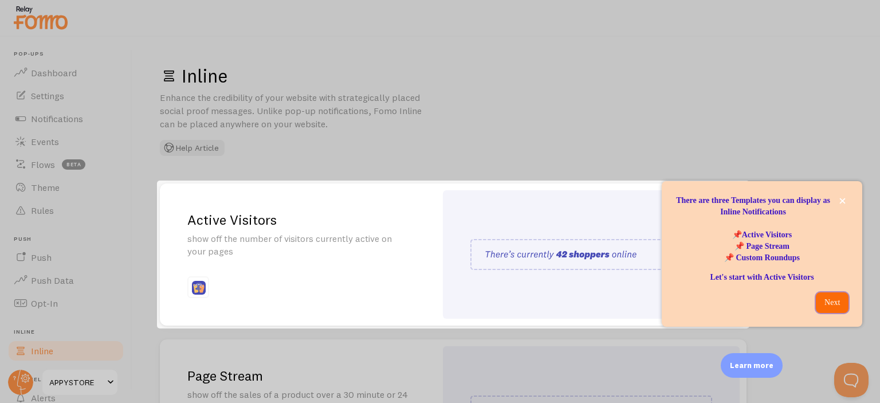
click at [839, 304] on p "Next" at bounding box center [832, 302] width 19 height 11
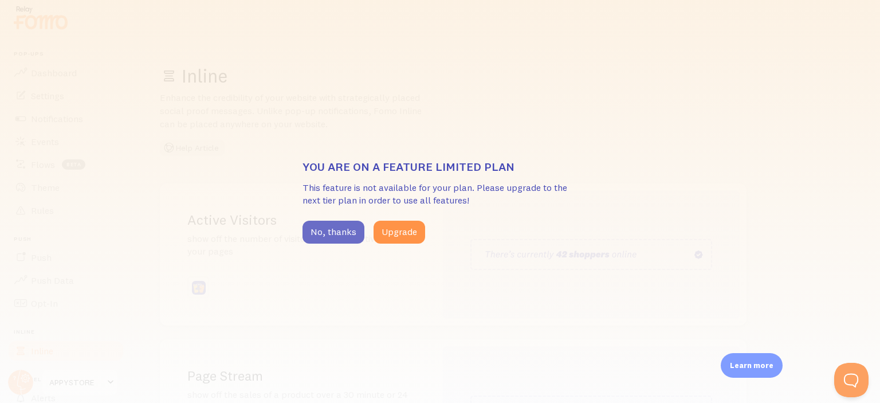
click at [344, 225] on button "No, thanks" at bounding box center [333, 232] width 62 height 23
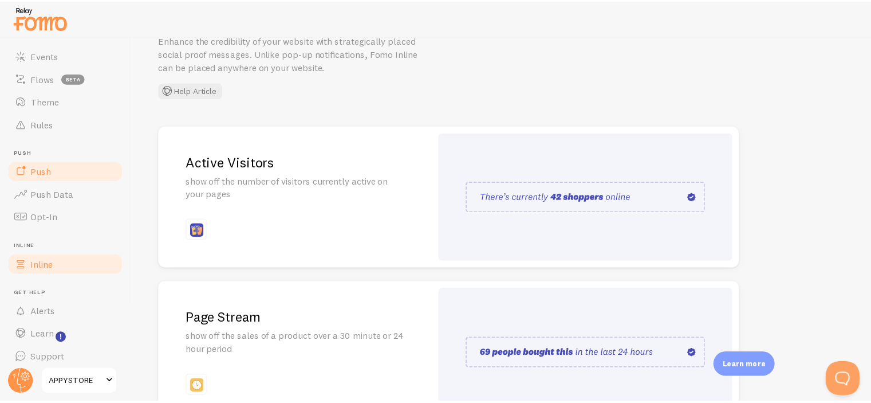
scroll to position [93, 0]
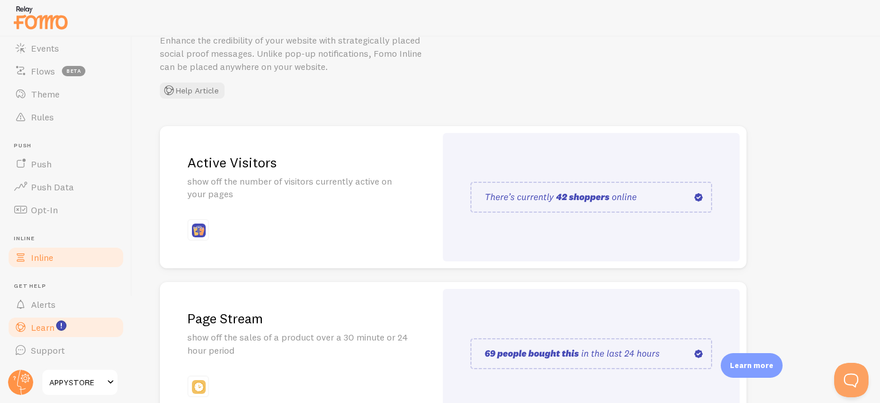
click at [68, 324] on link "Learn" at bounding box center [66, 327] width 118 height 23
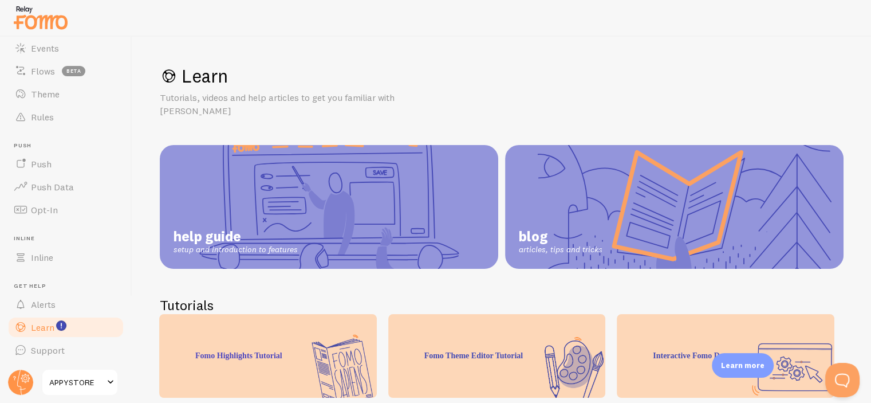
click at [307, 231] on link "help guide setup and introduction to features" at bounding box center [329, 207] width 339 height 124
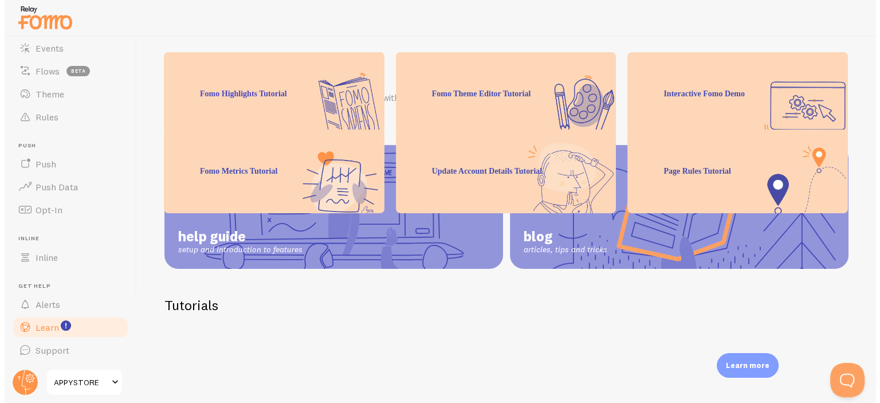
scroll to position [115, 0]
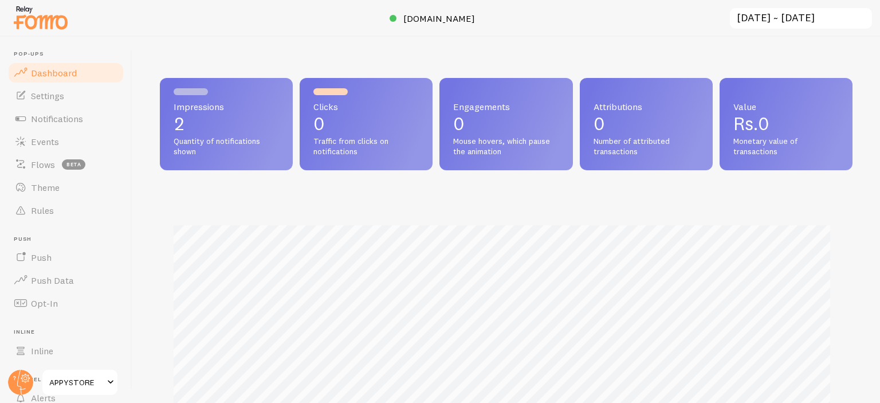
scroll to position [301, 683]
click at [42, 104] on link "Settings" at bounding box center [66, 95] width 118 height 23
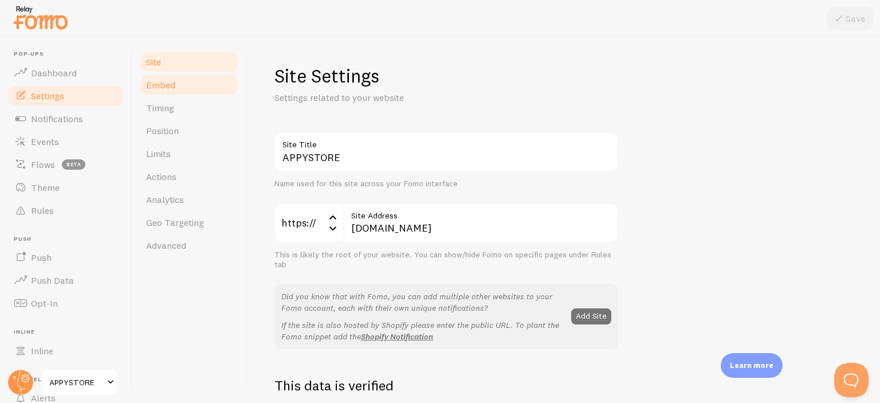
click at [183, 89] on link "Embed" at bounding box center [189, 84] width 100 height 23
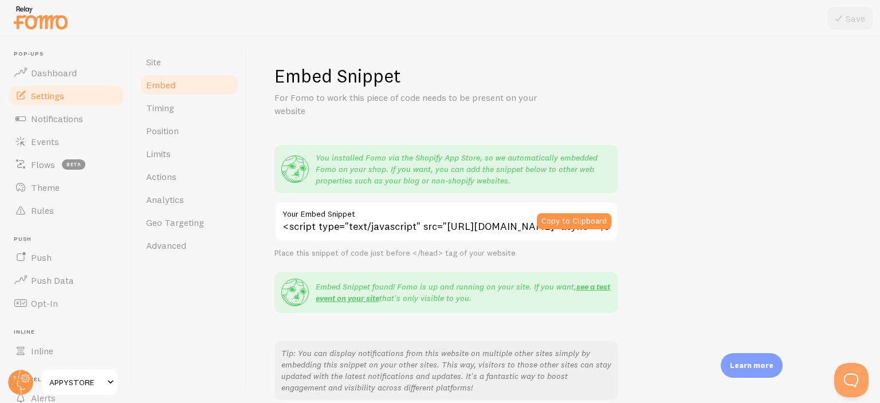
click at [676, 194] on div "Embed Snippet For Fomo to work this piece of code needs to be present on your w…" at bounding box center [563, 311] width 578 height 495
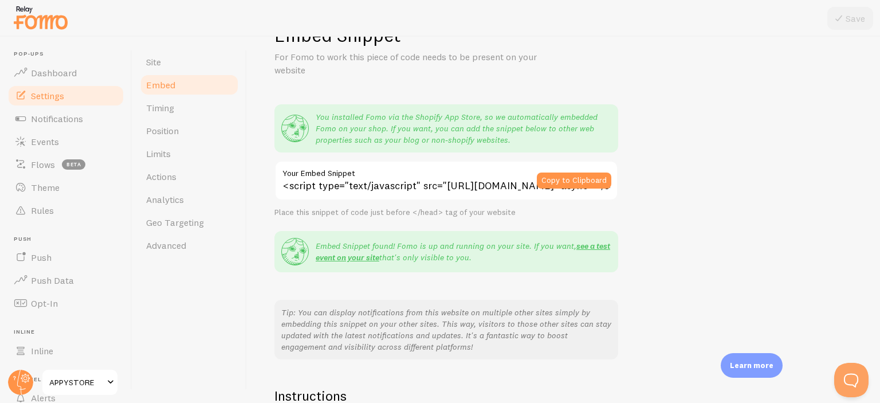
scroll to position [57, 0]
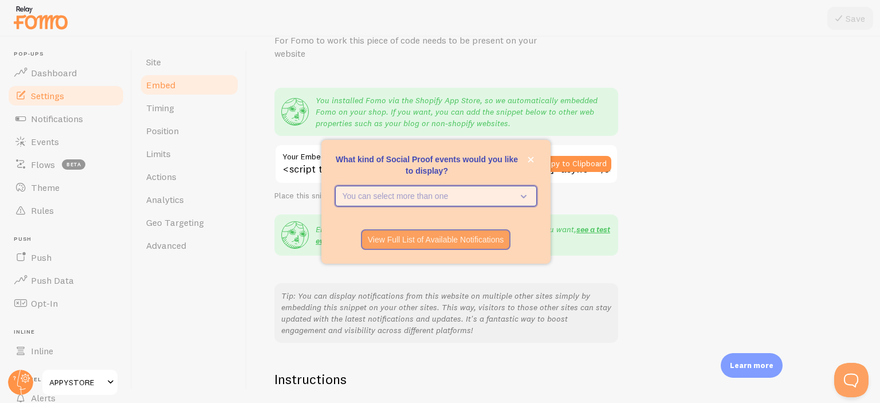
click at [505, 187] on button "You can select more than one" at bounding box center [436, 196] width 202 height 21
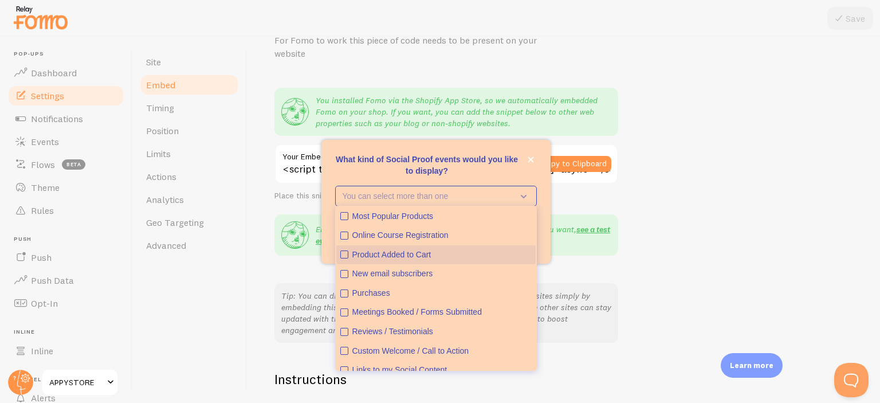
click at [426, 255] on div "Product Added to Cart" at bounding box center [441, 254] width 179 height 11
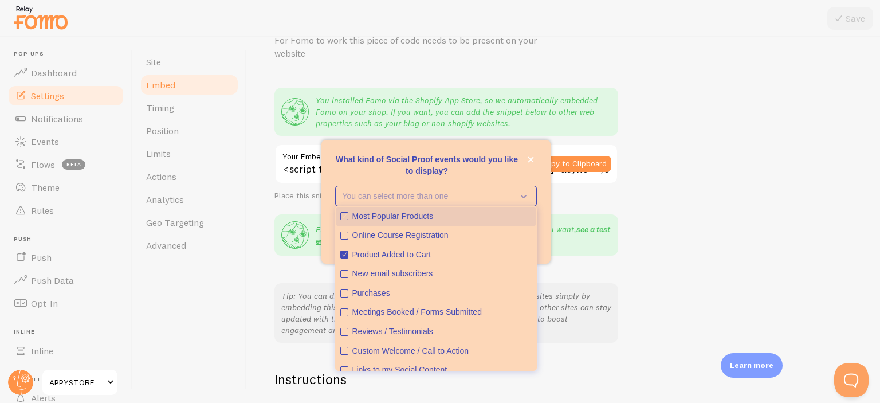
click at [344, 216] on icon "Most Popular Products" at bounding box center [344, 216] width 7 height 7
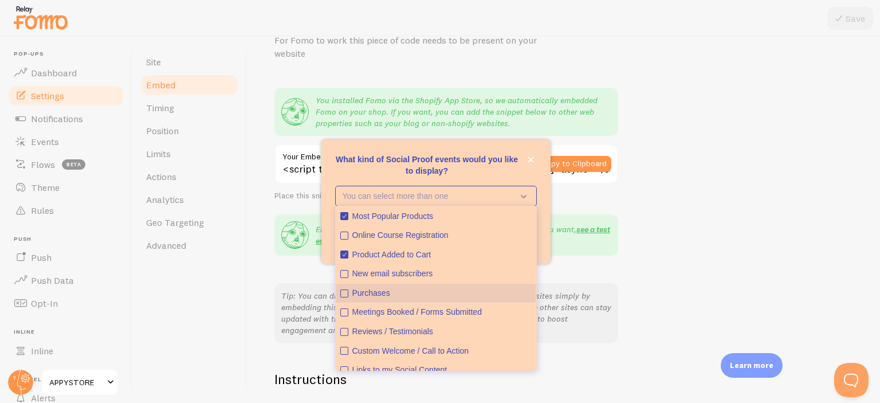
click at [344, 294] on icon "Purchases" at bounding box center [344, 293] width 4 height 4
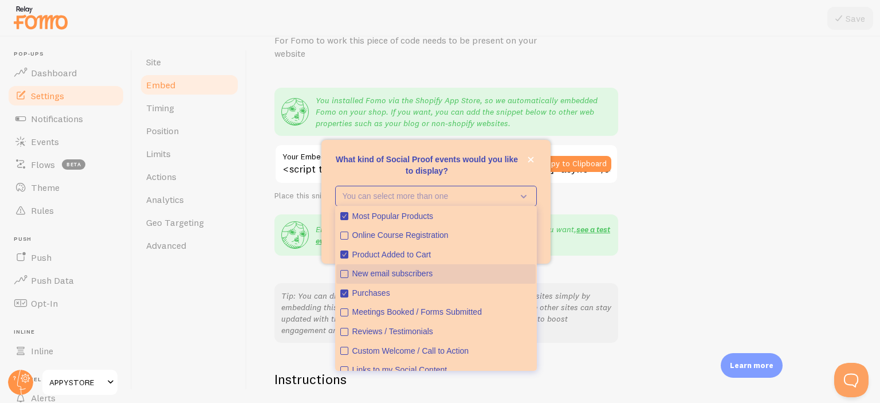
click at [342, 278] on button "New email subscribers" at bounding box center [435, 273] width 199 height 19
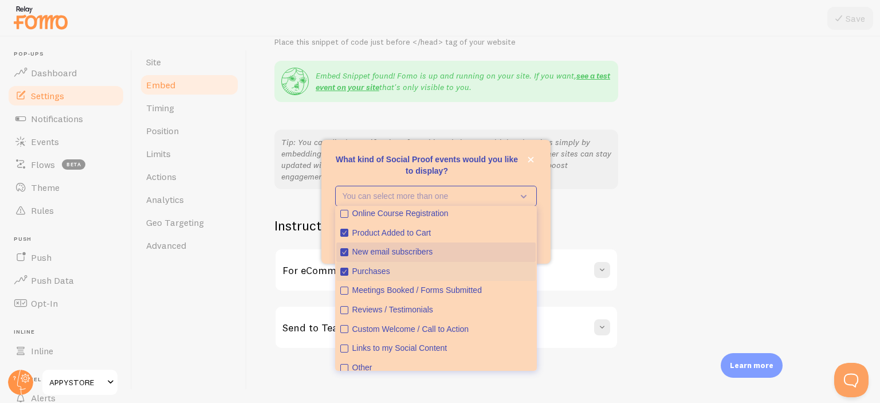
scroll to position [30, 0]
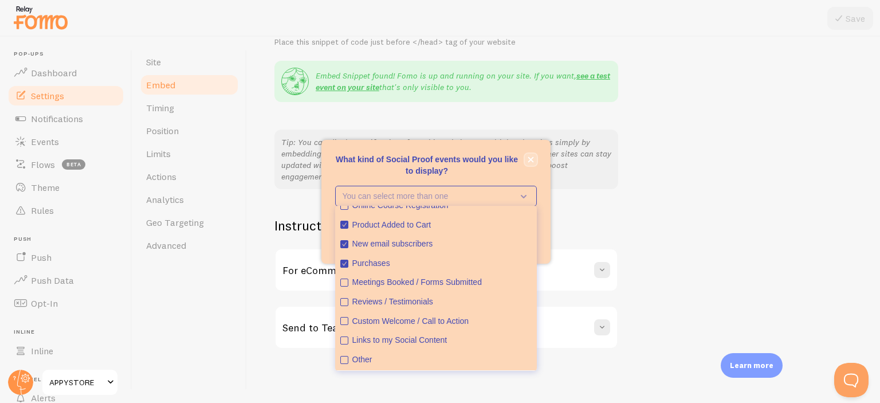
click at [533, 161] on icon "close," at bounding box center [531, 159] width 6 height 6
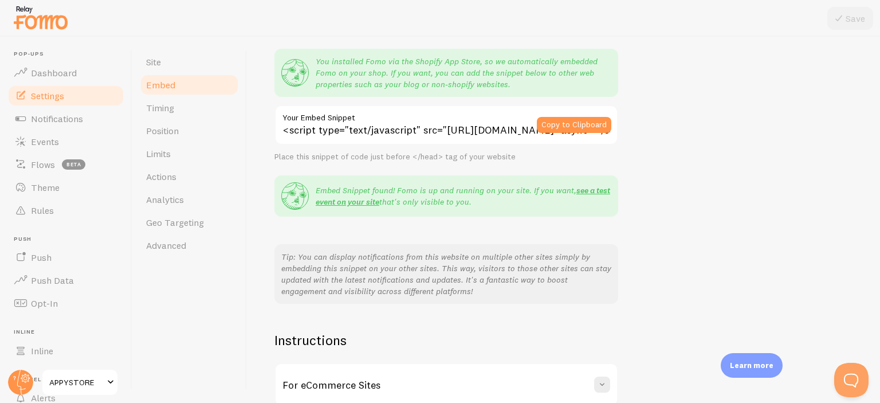
scroll to position [0, 0]
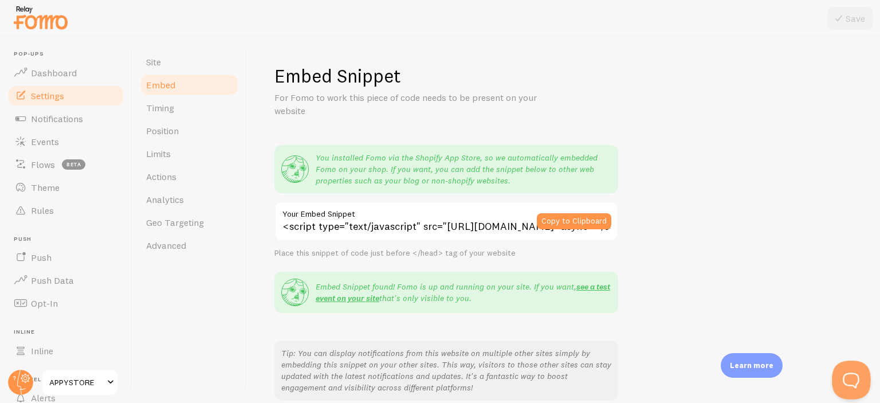
click at [841, 381] on button "Open Beacon popover" at bounding box center [849, 377] width 34 height 34
click at [843, 381] on button "Open Beacon popover" at bounding box center [849, 377] width 34 height 34
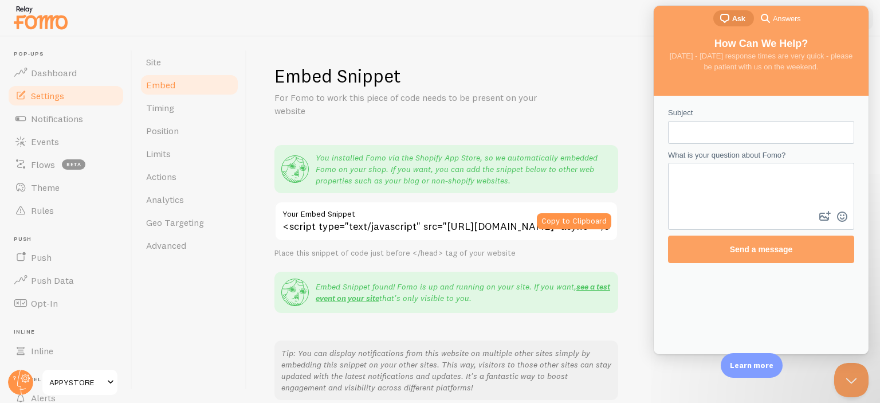
click at [693, 139] on input "Subject" at bounding box center [761, 132] width 168 height 21
click at [567, 3] on div at bounding box center [440, 18] width 880 height 37
